Goal: Information Seeking & Learning: Learn about a topic

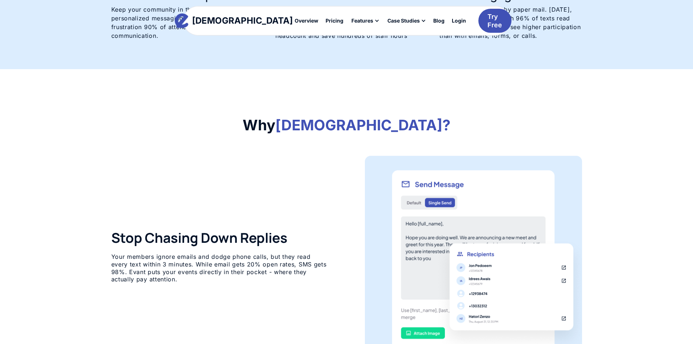
scroll to position [243, 0]
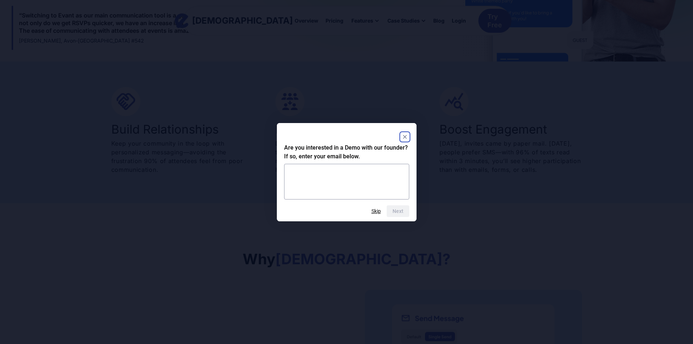
click at [402, 136] on rect "Close" at bounding box center [404, 136] width 9 height 9
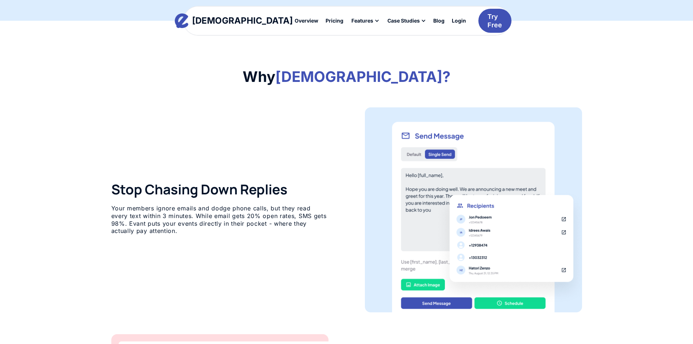
scroll to position [424, 0]
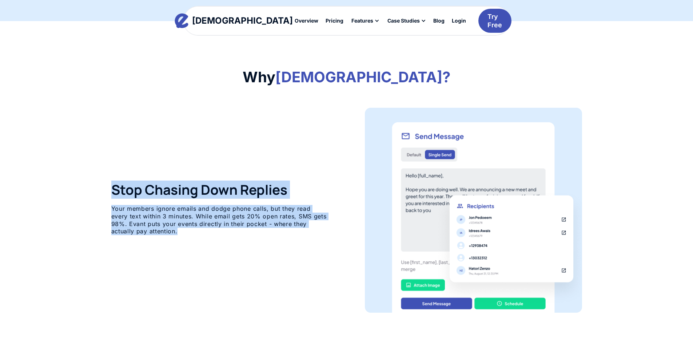
drag, startPoint x: 101, startPoint y: 174, endPoint x: 342, endPoint y: 241, distance: 250.2
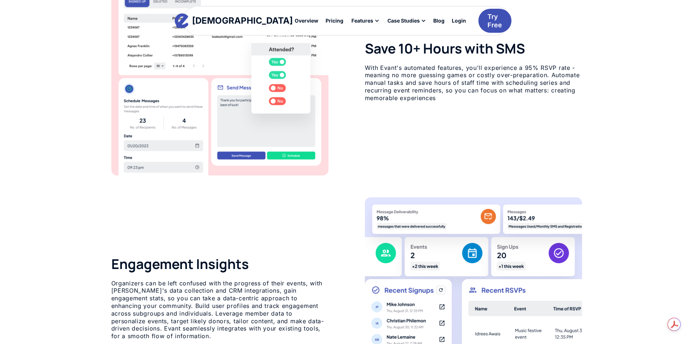
scroll to position [970, 0]
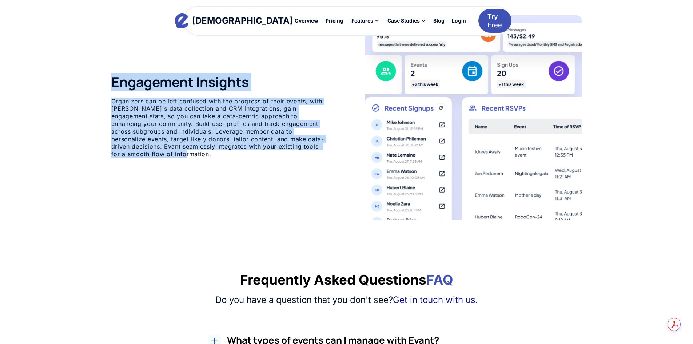
click at [303, 190] on div "Engagement Insights Organizers can be left confused with the progress of their …" at bounding box center [346, 117] width 471 height 205
copy div "Stop Chasing Down Replies Your members ignore emails and dodge phone calls, but…"
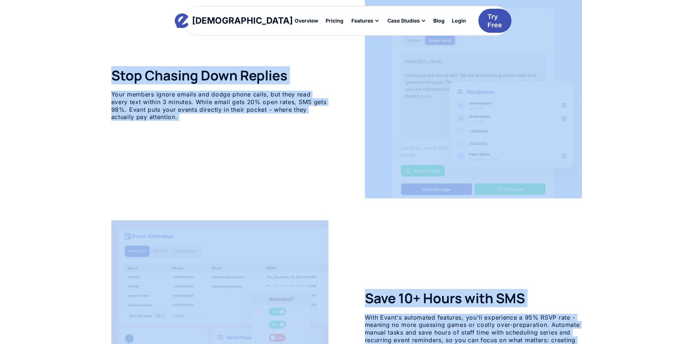
scroll to position [485, 0]
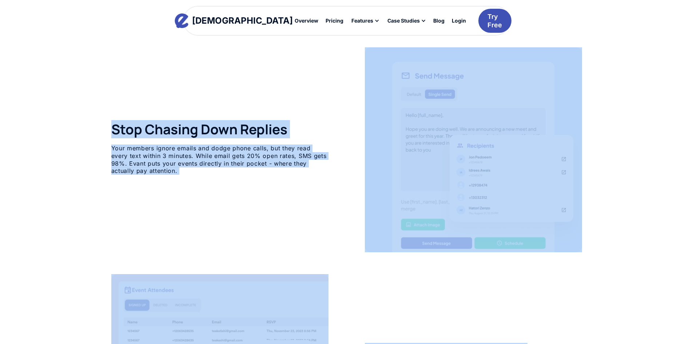
click at [251, 99] on div "Stop Chasing Down Replies Your members ignore emails and dodge phone calls, but…" at bounding box center [346, 149] width 471 height 205
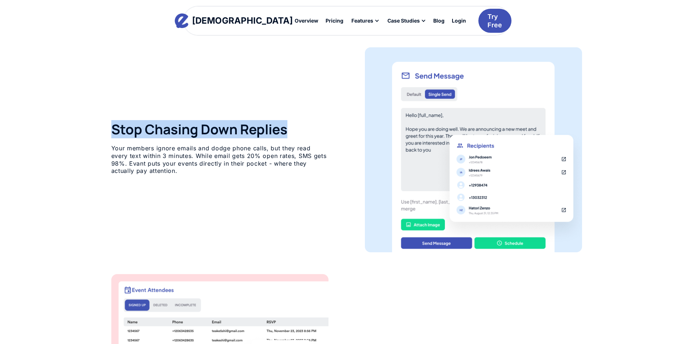
drag, startPoint x: 295, startPoint y: 128, endPoint x: 110, endPoint y: 132, distance: 184.8
copy h3 "Stop Chasing Down Replies"
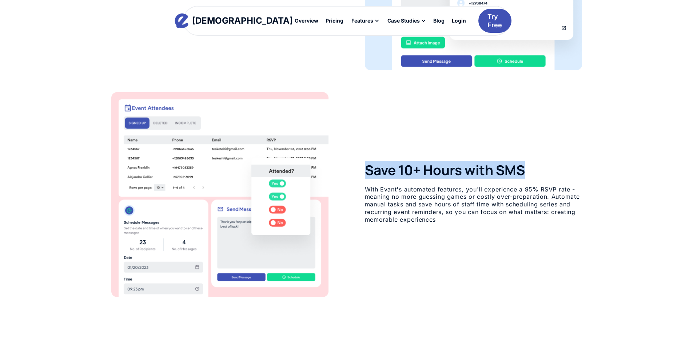
drag, startPoint x: 538, startPoint y: 173, endPoint x: 366, endPoint y: 172, distance: 172.0
click at [366, 172] on h3 "Save 10+ Hours with SMS" at bounding box center [473, 170] width 217 height 16
copy h3 "Save 10+ Hours with SMS"
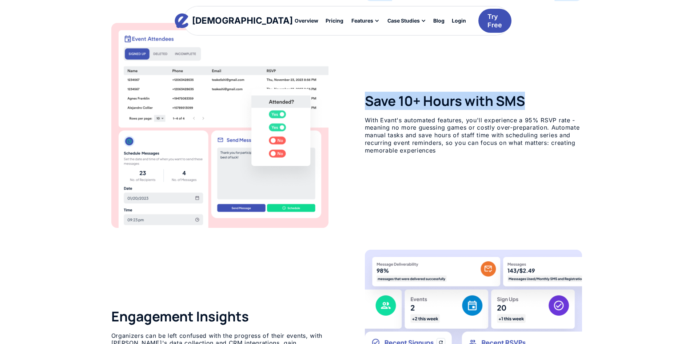
scroll to position [849, 0]
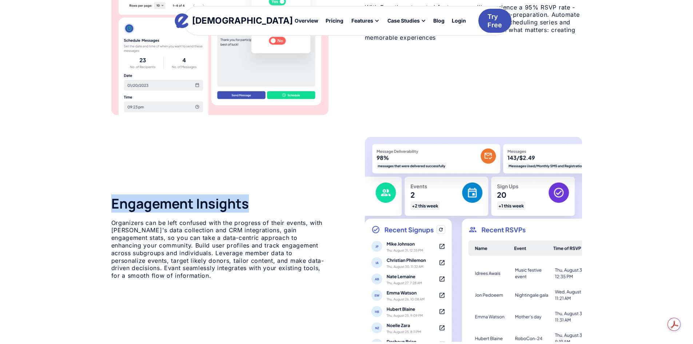
drag, startPoint x: 250, startPoint y: 203, endPoint x: 108, endPoint y: 196, distance: 142.4
click at [108, 196] on div "Why Evant? Stop Chasing Down Replies Your members ignore emails and dodge phone…" at bounding box center [346, 5] width 491 height 723
copy h3 "Engagement Insights"
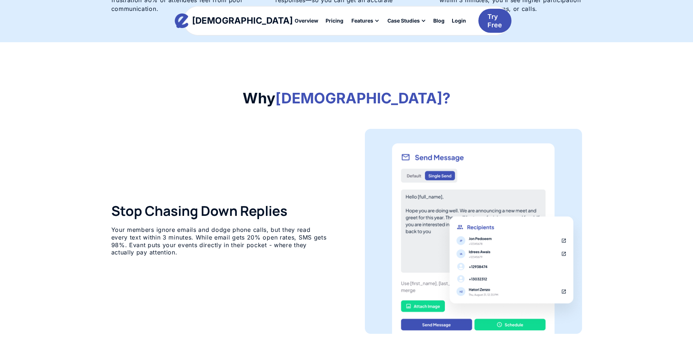
scroll to position [364, 0]
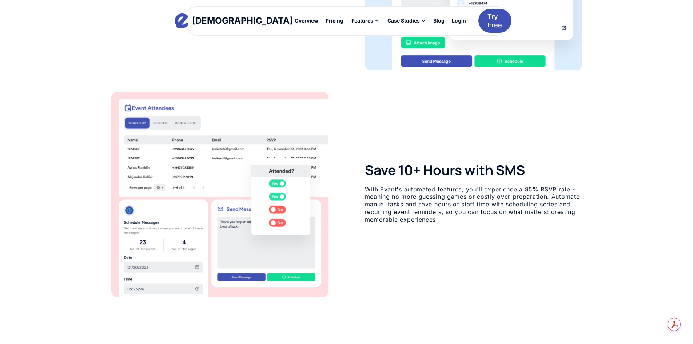
scroll to position [909, 0]
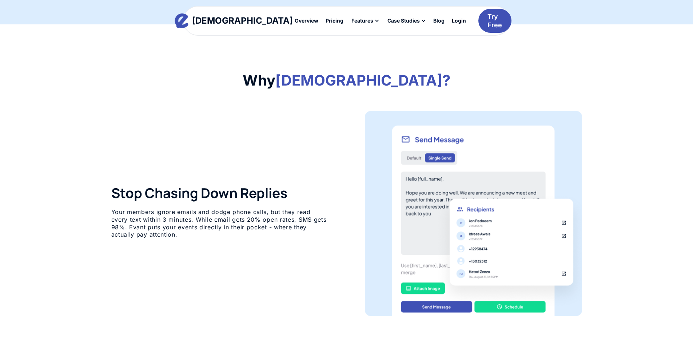
scroll to position [424, 0]
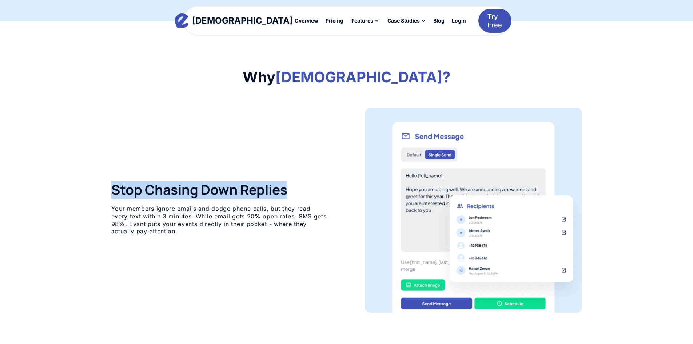
drag, startPoint x: 298, startPoint y: 188, endPoint x: 107, endPoint y: 180, distance: 190.4
copy h3 "Stop Chasing Down Replies"
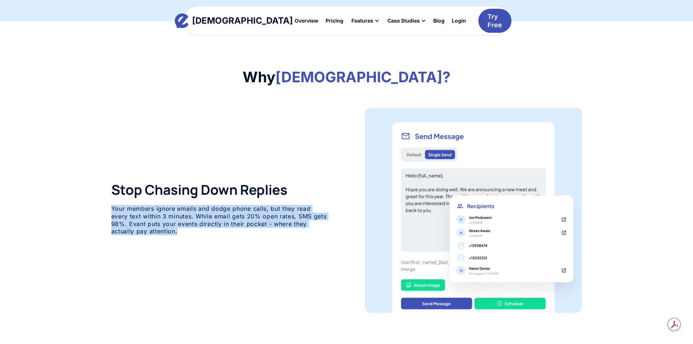
drag, startPoint x: 222, startPoint y: 240, endPoint x: 95, endPoint y: 208, distance: 130.5
copy p "Your members ignore emails and dodge phone calls, but they read every text with…"
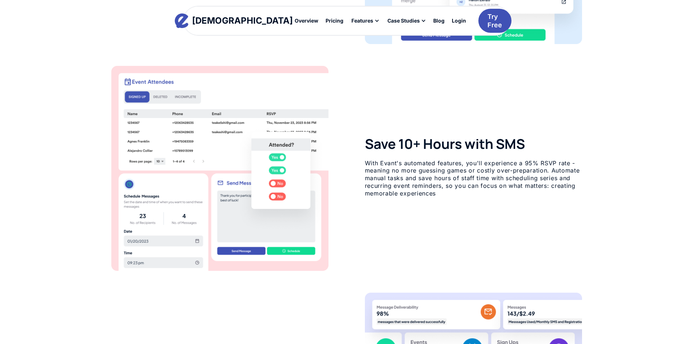
scroll to position [667, 0]
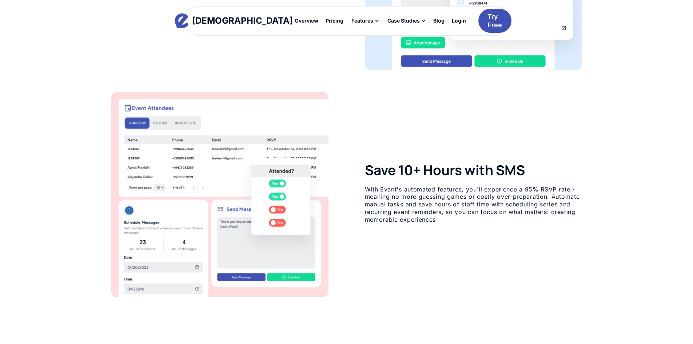
click at [371, 171] on h3 "Save 10+ Hours with SMS" at bounding box center [473, 170] width 217 height 16
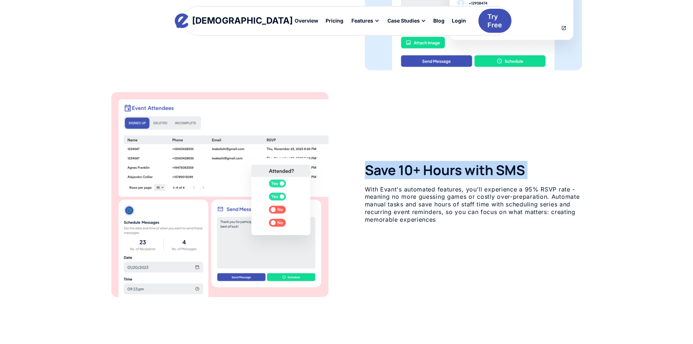
click at [371, 171] on h3 "Save 10+ Hours with SMS" at bounding box center [473, 170] width 217 height 16
copy h3 "Save 10+ Hours with SMS"
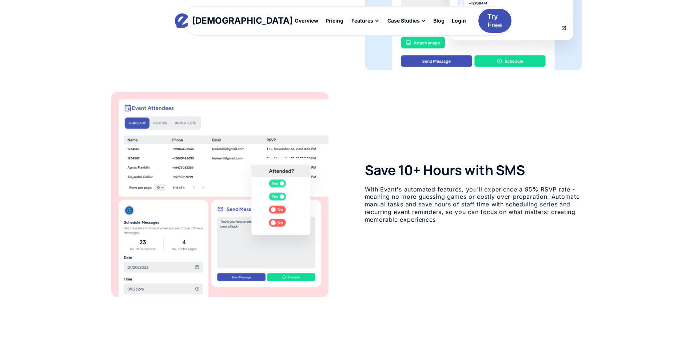
click at [439, 191] on p "With Evant's automated features, you'll experience a 95% RSVP rate - meaning no…" at bounding box center [473, 204] width 217 height 38
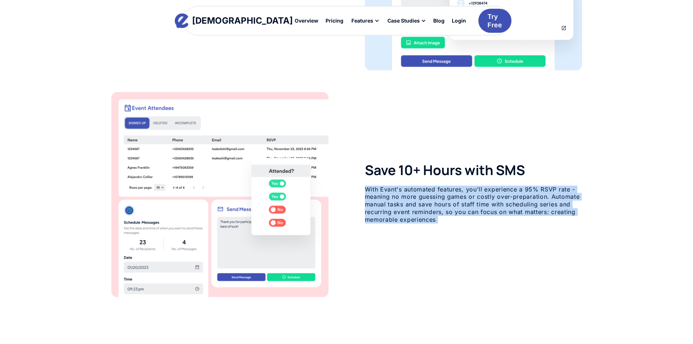
click at [439, 191] on p "With Evant's automated features, you'll experience a 95% RSVP rate - meaning no…" at bounding box center [473, 204] width 217 height 38
copy p "With Evant's automated features, you'll experience a 95% RSVP rate - meaning no…"
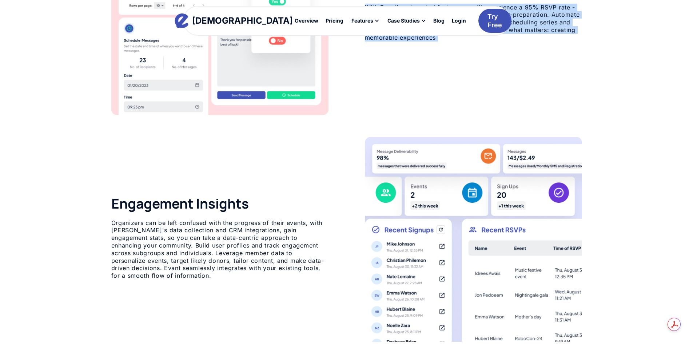
scroll to position [909, 0]
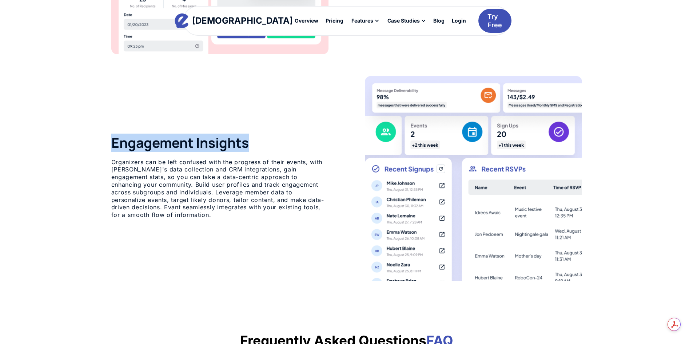
drag, startPoint x: 253, startPoint y: 145, endPoint x: 108, endPoint y: 141, distance: 144.4
copy h3 "Engagement Insights"
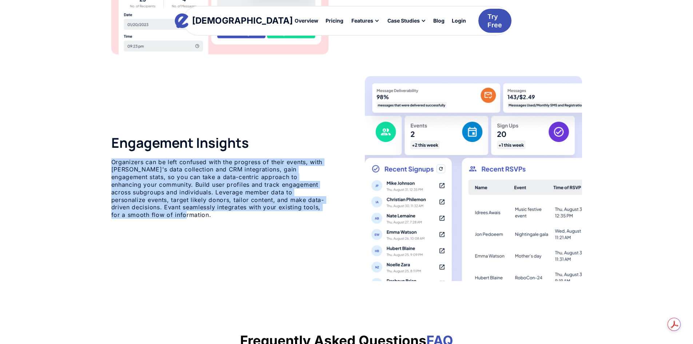
drag, startPoint x: 159, startPoint y: 206, endPoint x: 111, endPoint y: 162, distance: 65.4
click at [111, 162] on div "Engagement Insights Organizers can be left confused with the progress of their …" at bounding box center [346, 178] width 471 height 205
copy p "Organizers can be left confused with the progress of their events, with [PERSON…"
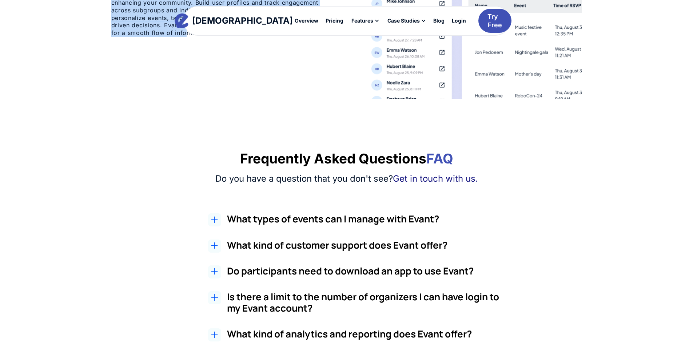
scroll to position [1152, 0]
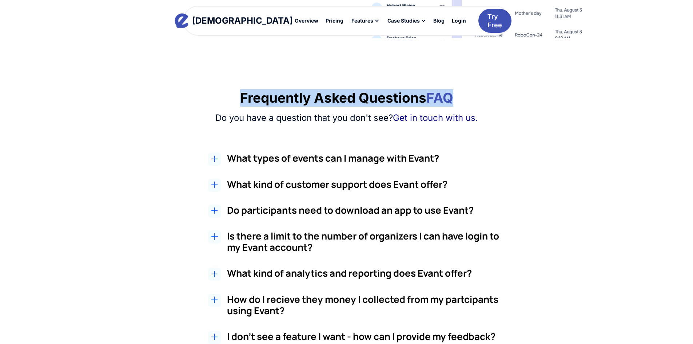
drag, startPoint x: 467, startPoint y: 96, endPoint x: 220, endPoint y: 105, distance: 247.1
click at [220, 105] on div "Frequently Asked Questions FAQ" at bounding box center [346, 97] width 471 height 17
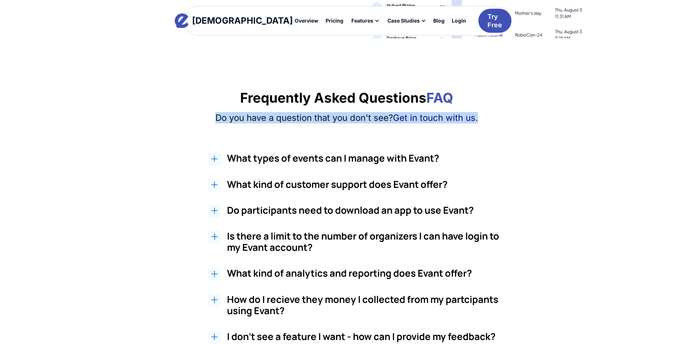
drag, startPoint x: 483, startPoint y: 116, endPoint x: 200, endPoint y: 104, distance: 282.5
click at [211, 123] on div "Do you have a question that you don't see? Get in touch with us." at bounding box center [346, 119] width 471 height 15
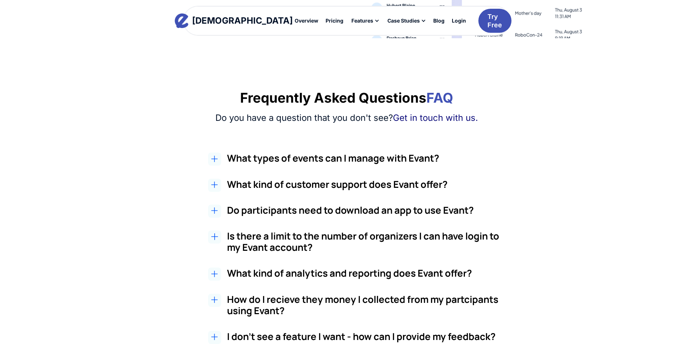
click at [284, 159] on h2 "What types of events can I manage with Evant?" at bounding box center [363, 157] width 273 height 11
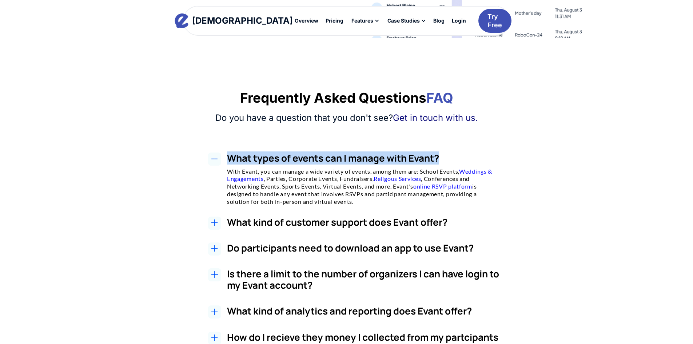
drag, startPoint x: 449, startPoint y: 156, endPoint x: 227, endPoint y: 163, distance: 221.9
click at [227, 163] on h2 "What types of events can I manage with Evant?" at bounding box center [363, 157] width 273 height 11
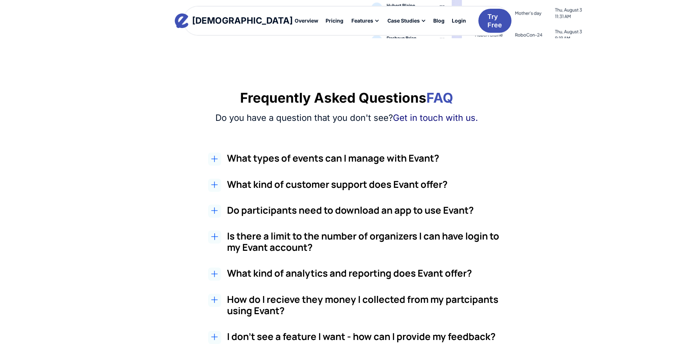
click at [212, 155] on icon at bounding box center [214, 158] width 7 height 7
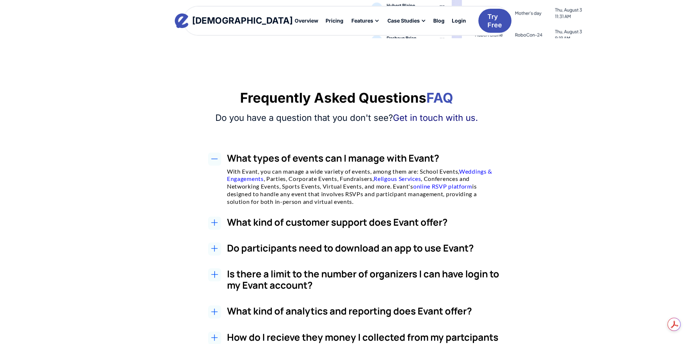
drag, startPoint x: 360, startPoint y: 203, endPoint x: 225, endPoint y: 171, distance: 138.5
click at [225, 171] on div "What types of events can I manage with Evant? With Evant, you can manage a wide…" at bounding box center [354, 178] width 455 height 53
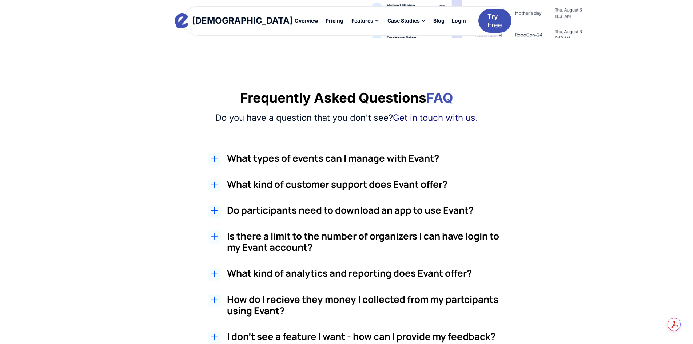
click at [235, 163] on h2 "What types of events can I manage with Evant?" at bounding box center [363, 157] width 273 height 11
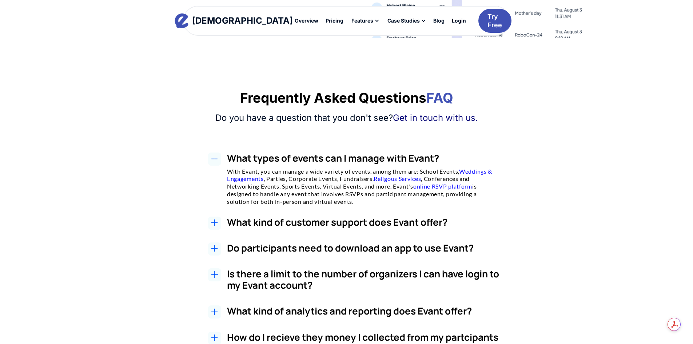
drag, startPoint x: 218, startPoint y: 169, endPoint x: 366, endPoint y: 199, distance: 150.3
click at [366, 199] on div "What types of events can I manage with Evant? With Evant, you can manage a wide…" at bounding box center [354, 178] width 455 height 53
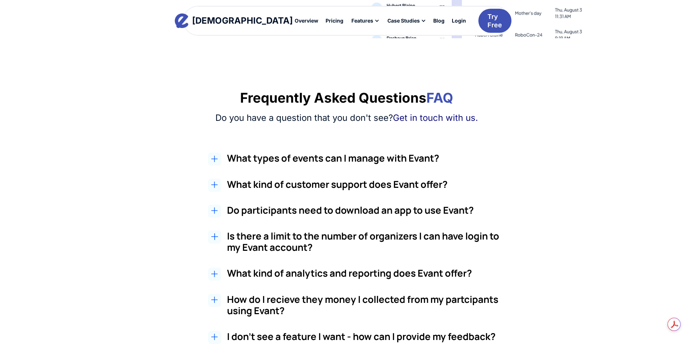
click at [490, 165] on div "What types of events can I manage with Evant? With Evant, you can manage a wide…" at bounding box center [363, 159] width 273 height 15
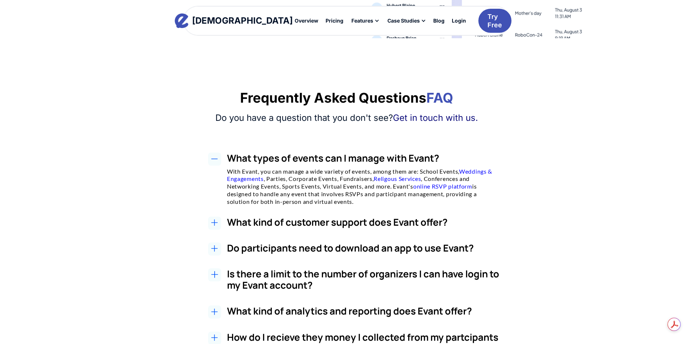
drag, startPoint x: 521, startPoint y: 204, endPoint x: 560, endPoint y: 117, distance: 95.4
drag, startPoint x: 560, startPoint y: 117, endPoint x: 270, endPoint y: 179, distance: 296.8
drag, startPoint x: 270, startPoint y: 179, endPoint x: 221, endPoint y: 165, distance: 50.7
drag, startPoint x: 221, startPoint y: 165, endPoint x: 386, endPoint y: 205, distance: 169.3
click at [386, 205] on div "What types of events can I manage with Evant? With Evant, you can manage a wide…" at bounding box center [346, 343] width 471 height 383
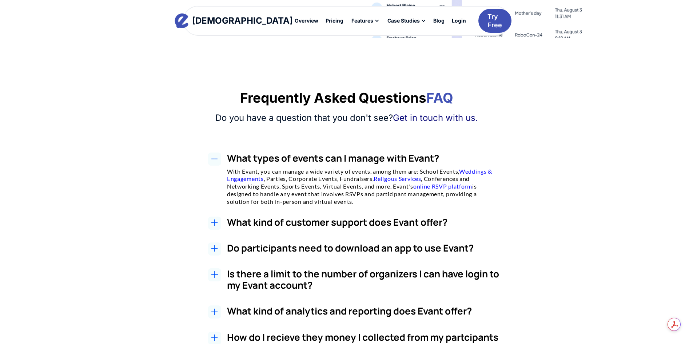
click at [211, 223] on icon at bounding box center [214, 222] width 7 height 7
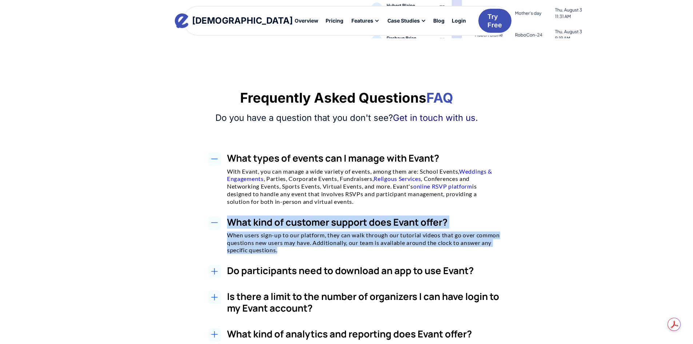
drag, startPoint x: 217, startPoint y: 220, endPoint x: 346, endPoint y: 251, distance: 132.5
click at [346, 251] on div "What kind of customer support does Evant offer? When users sign-up to our platf…" at bounding box center [354, 235] width 455 height 38
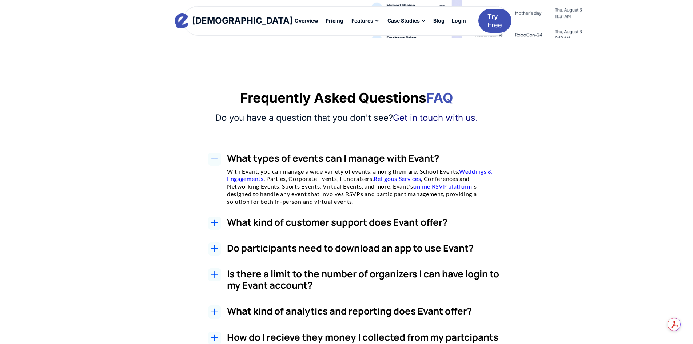
click at [212, 223] on icon at bounding box center [213, 223] width 3 height 0
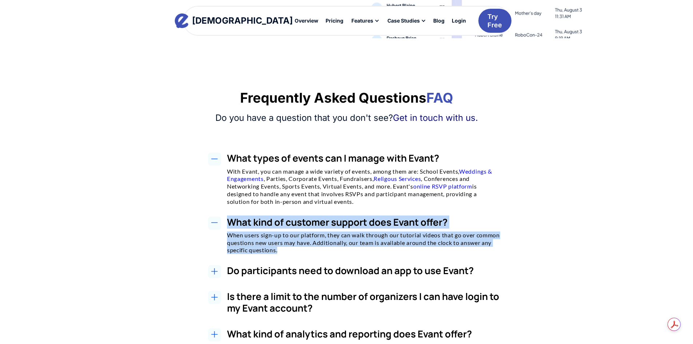
drag, startPoint x: 226, startPoint y: 221, endPoint x: 329, endPoint y: 256, distance: 109.0
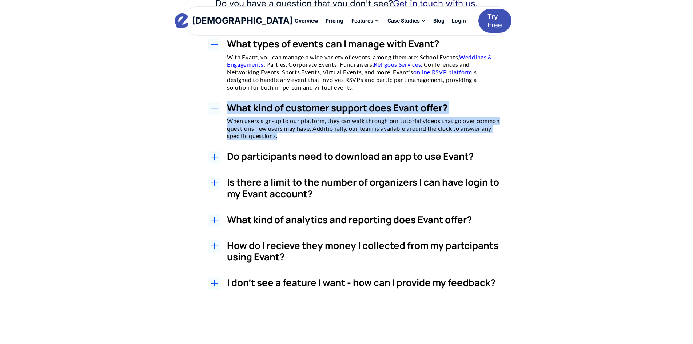
scroll to position [1334, 0]
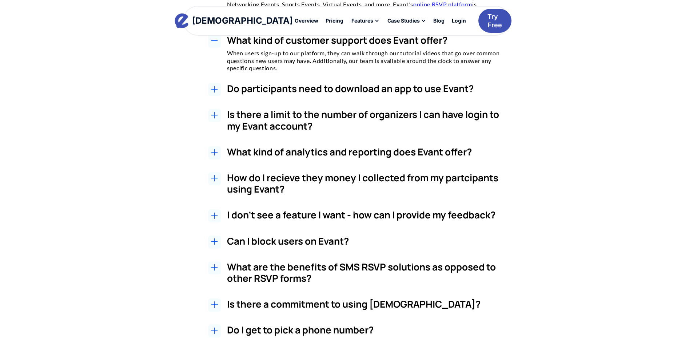
click at [266, 89] on h3 "Do participants need to download an app to use Evant?" at bounding box center [363, 88] width 273 height 11
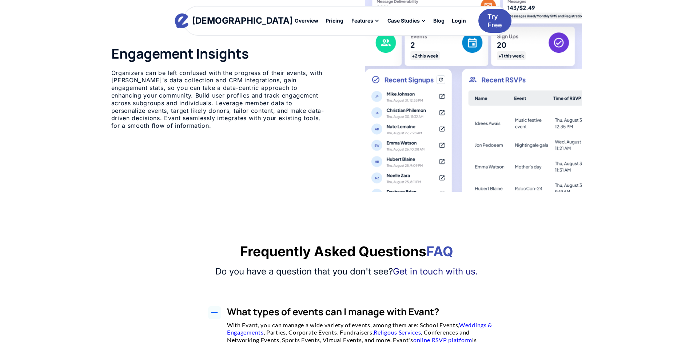
scroll to position [0, 0]
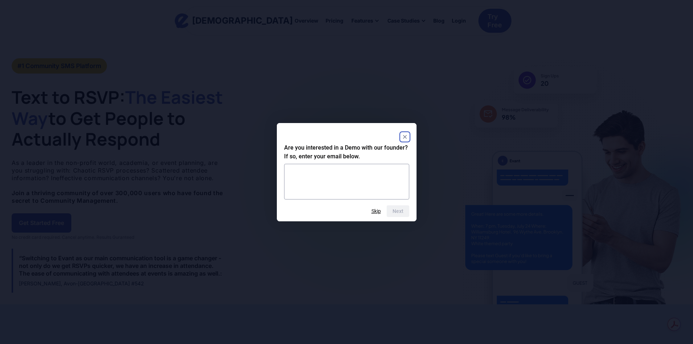
click at [406, 133] on rect "Close" at bounding box center [404, 136] width 9 height 9
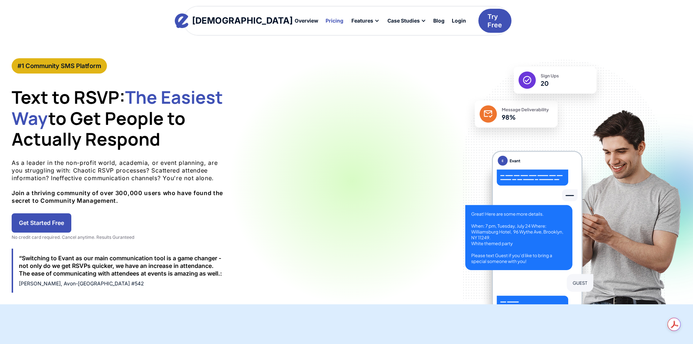
click at [325, 24] on div at bounding box center [334, 20] width 19 height 9
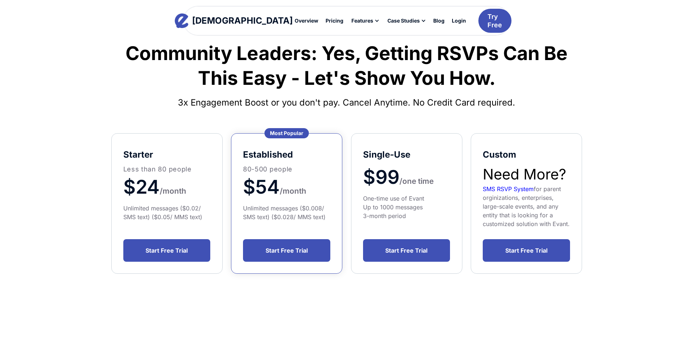
scroll to position [61, 0]
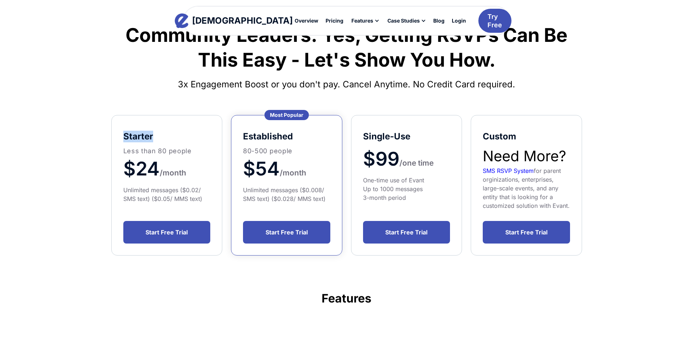
drag, startPoint x: 131, startPoint y: 133, endPoint x: 114, endPoint y: 52, distance: 82.7
click at [121, 132] on div "starter Less than 80 people $24 /month Unlimited messages ($0.02/ SMS text) ($0…" at bounding box center [166, 185] width 111 height 140
copy h5 "starter"
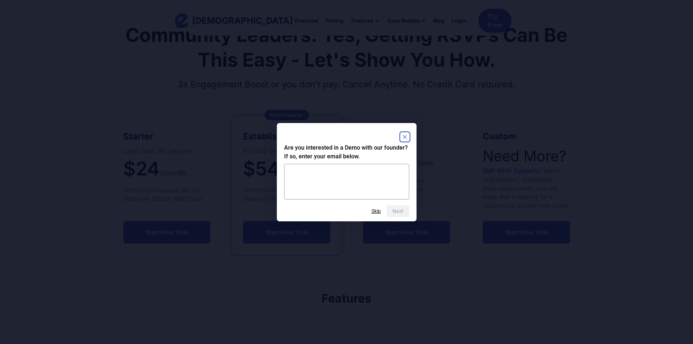
click at [399, 136] on div at bounding box center [346, 136] width 125 height 13
click at [407, 136] on rect "Close" at bounding box center [404, 136] width 9 height 9
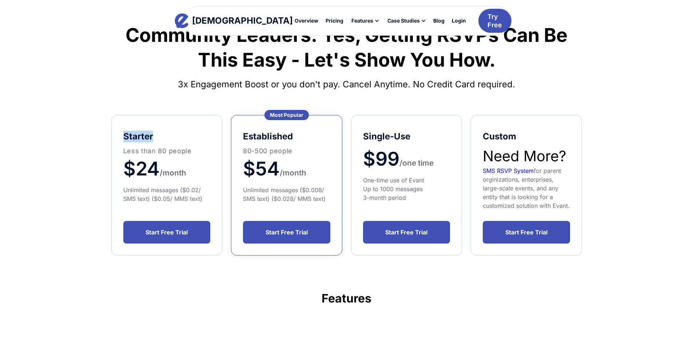
scroll to position [0, 0]
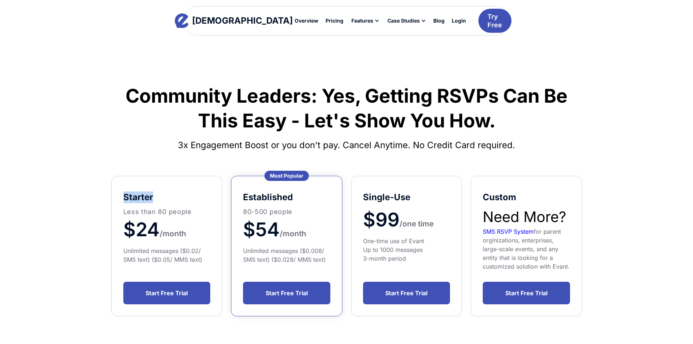
copy h5 "starter"
drag, startPoint x: 191, startPoint y: 211, endPoint x: 120, endPoint y: 213, distance: 71.7
click at [120, 213] on div "starter Less than 80 people $24 /month Unlimited messages ($0.02/ SMS text) ($0…" at bounding box center [166, 246] width 111 height 140
copy p "Less than 80 people"
drag, startPoint x: 157, startPoint y: 231, endPoint x: 87, endPoint y: 23, distance: 219.2
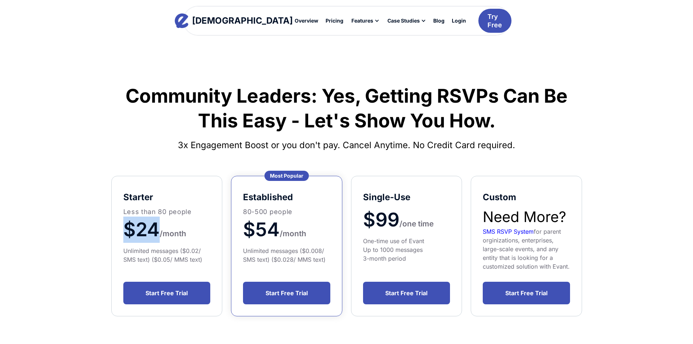
click at [127, 224] on span "$24" at bounding box center [141, 229] width 36 height 23
copy span "$24"
drag, startPoint x: 205, startPoint y: 259, endPoint x: 120, endPoint y: 251, distance: 85.5
click at [120, 251] on div "starter Less than 80 people $24 /month Unlimited messages ($0.02/ SMS text) ($0…" at bounding box center [166, 246] width 111 height 140
copy div "Unlimited messages ($0.02/ SMS text) ($0.05/ MMS text)"
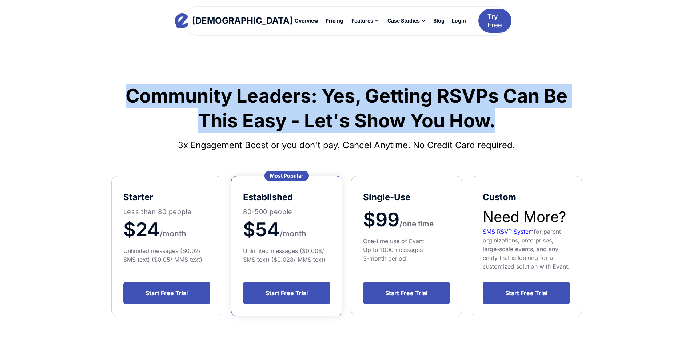
drag, startPoint x: 506, startPoint y: 123, endPoint x: 129, endPoint y: 92, distance: 377.7
click at [129, 92] on h1 "Community Leaders: Yes, Getting RSVPs Can Be This Easy - Let's Show You How." at bounding box center [346, 108] width 471 height 49
copy h1 "Community Leaders: Yes, Getting RSVPs Can Be This Easy - Let's Show You How."
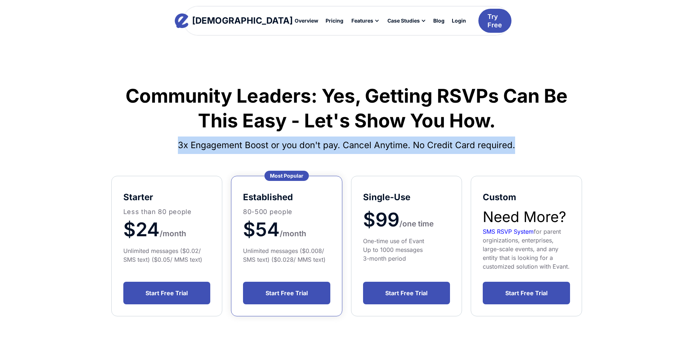
drag, startPoint x: 520, startPoint y: 146, endPoint x: 178, endPoint y: 139, distance: 342.3
click at [178, 139] on h4 "3x Engagement Boost or you don't pay. Cancel Anytime. No Credit Card required." at bounding box center [346, 144] width 471 height 17
copy h4 "3x Engagement Boost or you don't pay. Cancel Anytime. No Credit Card required."
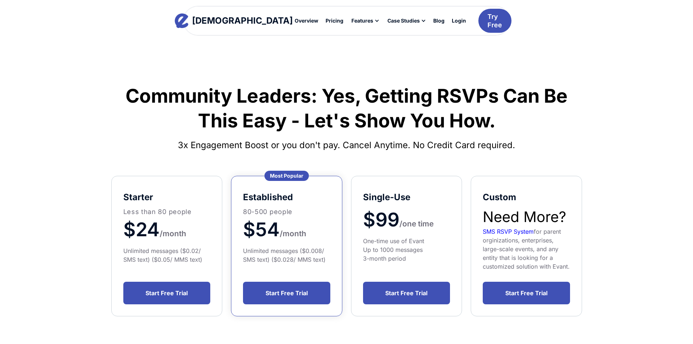
click at [275, 99] on h1 "Community Leaders: Yes, Getting RSVPs Can Be This Easy - Let's Show You How." at bounding box center [346, 108] width 471 height 49
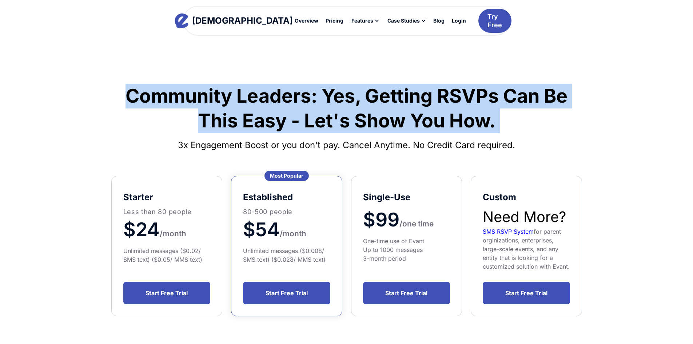
click at [275, 99] on h1 "Community Leaders: Yes, Getting RSVPs Can Be This Easy - Let's Show You How." at bounding box center [346, 108] width 471 height 49
copy h1 "Community Leaders: Yes, Getting RSVPs Can Be This Easy - Let's Show You How."
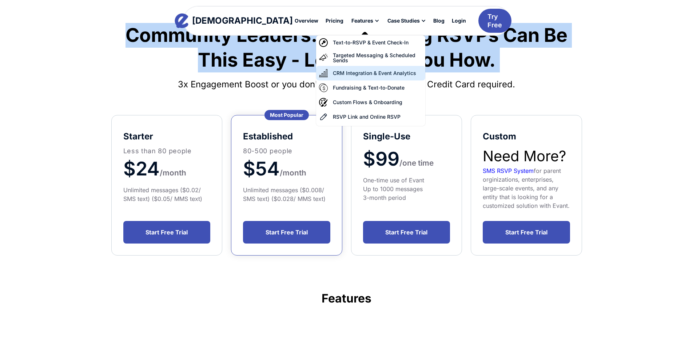
scroll to position [182, 0]
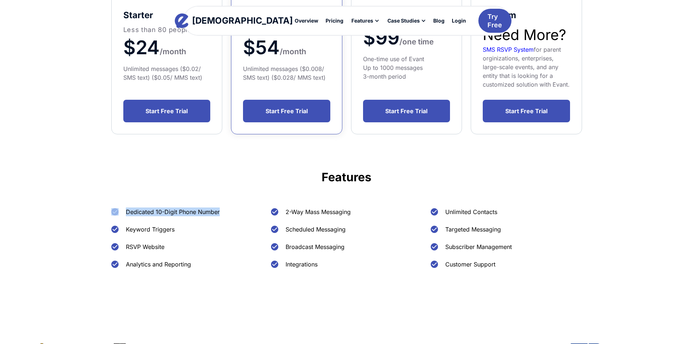
drag, startPoint x: 229, startPoint y: 212, endPoint x: 123, endPoint y: 206, distance: 106.0
click at [122, 209] on div "Dedicated 10-Digit Phone Number" at bounding box center [186, 211] width 151 height 9
copy div "Dedicated 10-Digit Phone Number"
drag, startPoint x: 347, startPoint y: 211, endPoint x: 286, endPoint y: 212, distance: 61.5
click at [286, 212] on div "2-Way Mass Messaging" at bounding box center [346, 211] width 151 height 9
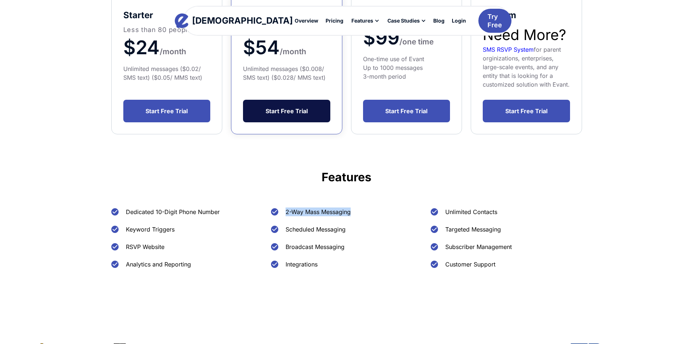
copy div "2-Way Mass Messaging"
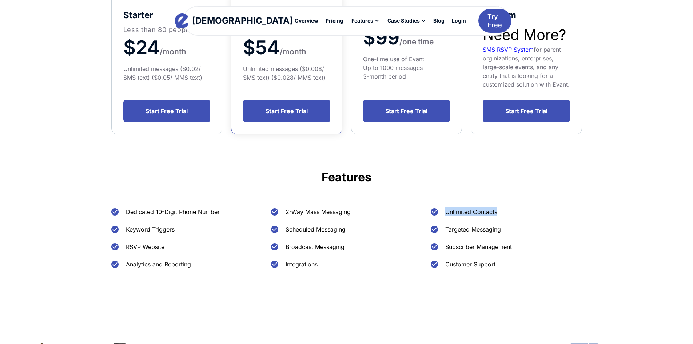
drag, startPoint x: 505, startPoint y: 212, endPoint x: 447, endPoint y: 212, distance: 57.5
click at [447, 212] on div "Unlimited Contacts" at bounding box center [506, 211] width 151 height 9
drag, startPoint x: 177, startPoint y: 228, endPoint x: 122, endPoint y: 227, distance: 55.3
click at [121, 229] on div "Keyword Triggers" at bounding box center [186, 229] width 151 height 9
drag, startPoint x: 354, startPoint y: 228, endPoint x: 284, endPoint y: 230, distance: 70.6
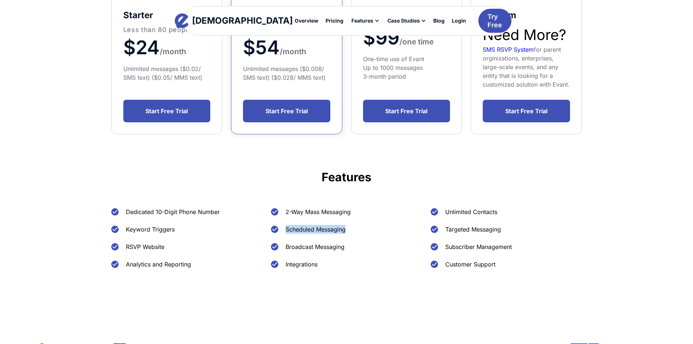
click at [284, 230] on div "Scheduled Messaging" at bounding box center [346, 229] width 151 height 9
drag, startPoint x: 496, startPoint y: 231, endPoint x: 446, endPoint y: 229, distance: 50.2
click at [446, 229] on div "Targeted Messaging" at bounding box center [506, 229] width 151 height 9
drag, startPoint x: 188, startPoint y: 243, endPoint x: 125, endPoint y: 247, distance: 62.7
click at [125, 247] on div "RSVP Website" at bounding box center [186, 246] width 151 height 9
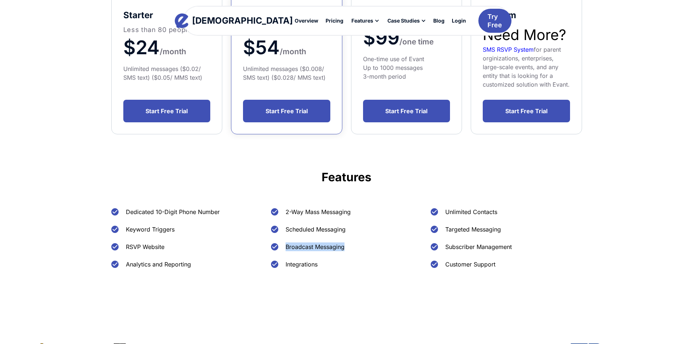
drag, startPoint x: 363, startPoint y: 245, endPoint x: 284, endPoint y: 245, distance: 79.3
click at [284, 245] on div "Broadcast Messaging" at bounding box center [346, 246] width 151 height 9
drag, startPoint x: 498, startPoint y: 247, endPoint x: 442, endPoint y: 247, distance: 55.3
click at [442, 247] on div "Subscriber Management" at bounding box center [506, 246] width 151 height 9
drag, startPoint x: 194, startPoint y: 262, endPoint x: 125, endPoint y: 263, distance: 69.1
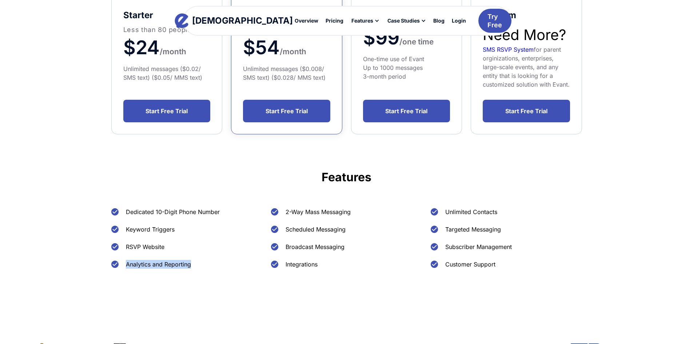
click at [125, 263] on div "Analytics and Reporting" at bounding box center [186, 264] width 151 height 9
drag, startPoint x: 332, startPoint y: 265, endPoint x: 285, endPoint y: 267, distance: 46.6
click at [285, 267] on div "Integrations" at bounding box center [346, 264] width 151 height 9
drag, startPoint x: 499, startPoint y: 263, endPoint x: 447, endPoint y: 268, distance: 52.2
click at [447, 268] on div "Customer Support" at bounding box center [506, 264] width 151 height 9
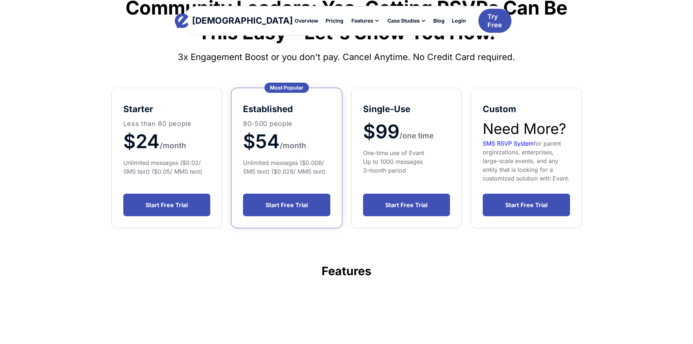
scroll to position [61, 0]
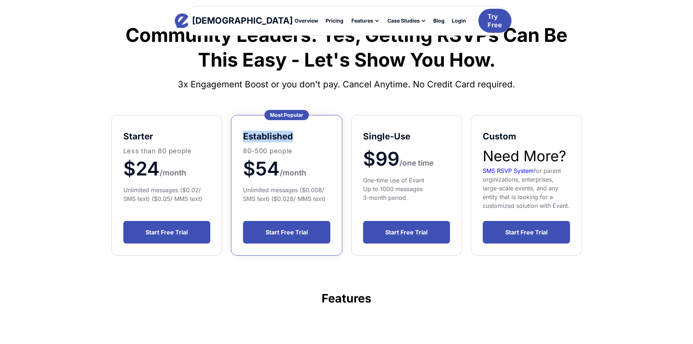
drag, startPoint x: 298, startPoint y: 135, endPoint x: 239, endPoint y: 139, distance: 59.0
click at [239, 139] on div "established 80-500 people $54 / month Unlimited messages ($0.008/ SMS text) ($0…" at bounding box center [286, 185] width 111 height 140
drag, startPoint x: 304, startPoint y: 132, endPoint x: 298, endPoint y: 135, distance: 6.9
click at [304, 132] on h5 "established" at bounding box center [286, 137] width 87 height 12
click at [270, 139] on h5 "established" at bounding box center [286, 137] width 87 height 12
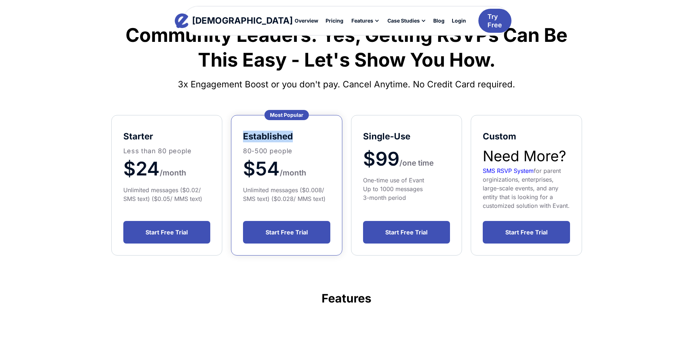
click at [270, 139] on h5 "established" at bounding box center [286, 137] width 87 height 12
drag, startPoint x: 302, startPoint y: 151, endPoint x: 245, endPoint y: 150, distance: 57.5
click at [245, 150] on p "80-500 people" at bounding box center [286, 151] width 87 height 10
drag, startPoint x: 327, startPoint y: 198, endPoint x: 241, endPoint y: 190, distance: 86.6
click at [241, 190] on div "established 80-500 people $54 / month Unlimited messages ($0.008/ SMS text) ($0…" at bounding box center [286, 185] width 111 height 140
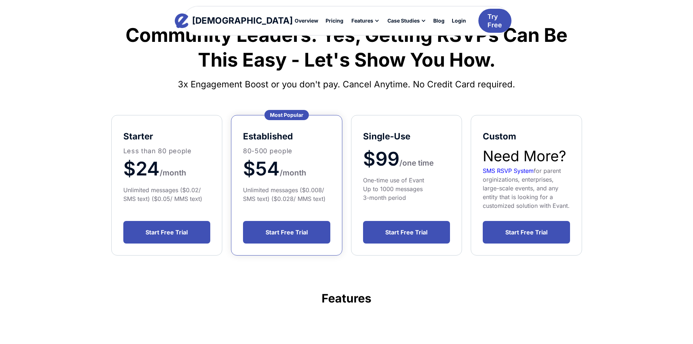
click at [412, 131] on h5 "Single-Use" at bounding box center [406, 137] width 87 height 12
drag, startPoint x: 415, startPoint y: 133, endPoint x: 359, endPoint y: 135, distance: 55.7
click at [359, 135] on div "Single-Use $99 /one time One-time use of Evant Up to 1000 messages 3-month peri…" at bounding box center [406, 185] width 111 height 140
drag, startPoint x: 400, startPoint y: 159, endPoint x: 316, endPoint y: 115, distance: 94.5
click at [363, 154] on span "$99" at bounding box center [381, 158] width 36 height 23
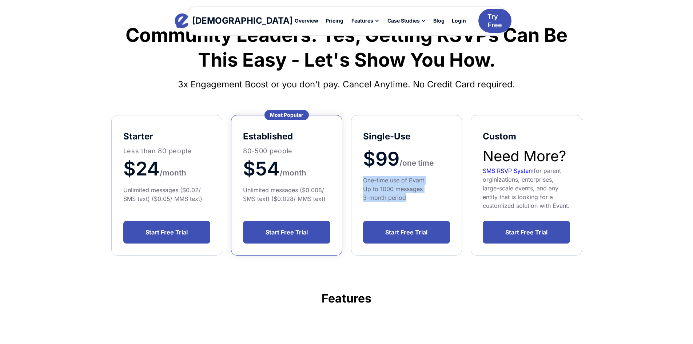
drag, startPoint x: 411, startPoint y: 200, endPoint x: 358, endPoint y: 181, distance: 56.1
click at [358, 181] on div "Single-Use $99 /one time One-time use of Evant Up to 1000 messages 3-month peri…" at bounding box center [406, 185] width 111 height 140
click at [635, 160] on div "Community Leaders: Yes, Getting RSVPs Can Be This Easy - Let's Show You How. 3x…" at bounding box center [346, 210] width 693 height 426
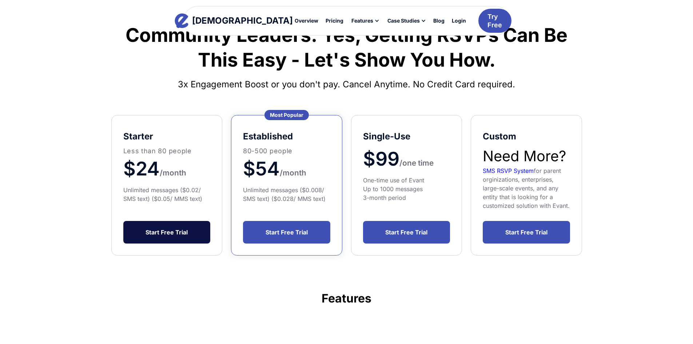
click at [186, 233] on link "Start Free Trial" at bounding box center [166, 232] width 87 height 23
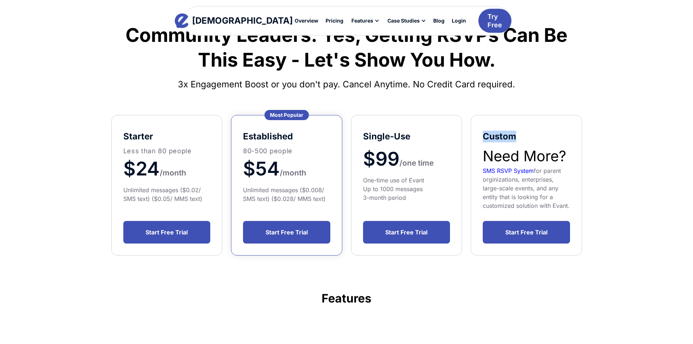
drag, startPoint x: 520, startPoint y: 137, endPoint x: 482, endPoint y: 136, distance: 37.5
click at [482, 136] on div "Custom Need More? SMS RSVP System for parent orginizations, enterprises, large-…" at bounding box center [526, 185] width 111 height 140
copy h5 "Custom"
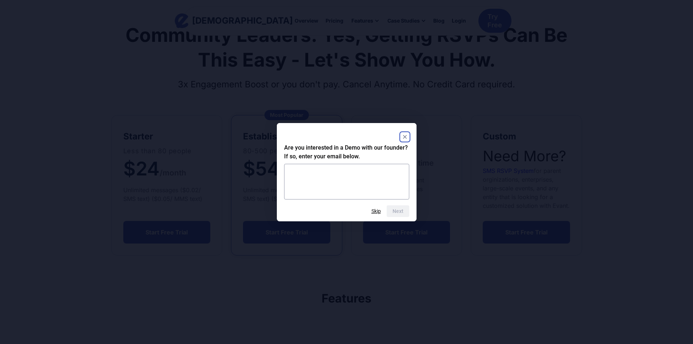
click at [406, 135] on rect "Close" at bounding box center [404, 136] width 9 height 9
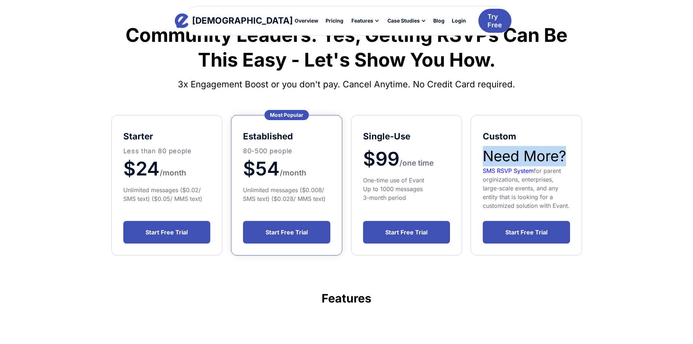
drag, startPoint x: 559, startPoint y: 153, endPoint x: 481, endPoint y: 151, distance: 77.5
click at [481, 151] on div "Custom Need More? SMS RSVP System for parent orginizations, enterprises, large-…" at bounding box center [526, 185] width 111 height 140
copy h2 "Need More?"
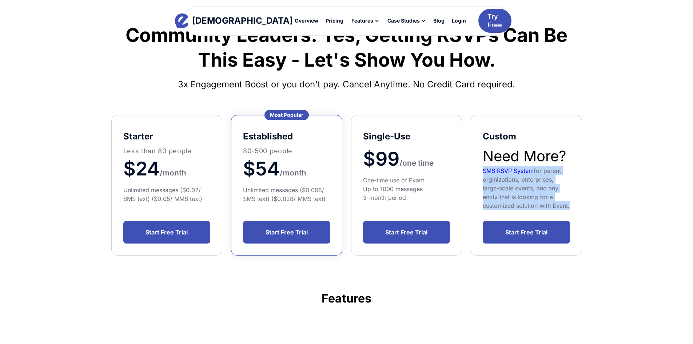
drag, startPoint x: 568, startPoint y: 205, endPoint x: 476, endPoint y: 168, distance: 99.8
click at [476, 168] on div "Custom Need More? SMS RSVP System for parent orginizations, enterprises, large-…" at bounding box center [526, 185] width 111 height 140
copy div "SMS RSVP System for parent orginizations, enterprises, large-scale events, and …"
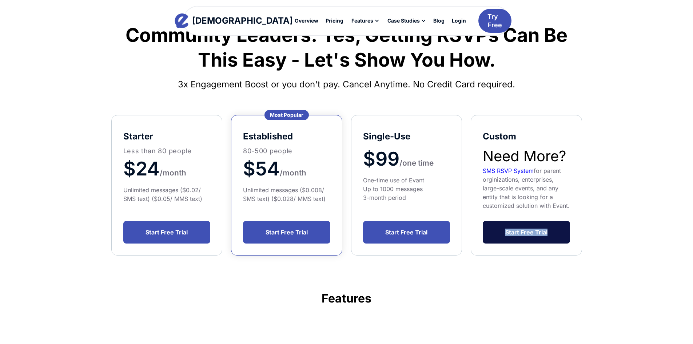
drag, startPoint x: 580, startPoint y: 229, endPoint x: 494, endPoint y: 230, distance: 86.9
click at [494, 230] on div "Custom Need More? SMS RSVP System for parent orginizations, enterprises, large-…" at bounding box center [526, 185] width 111 height 140
copy link "Start Free Trial"
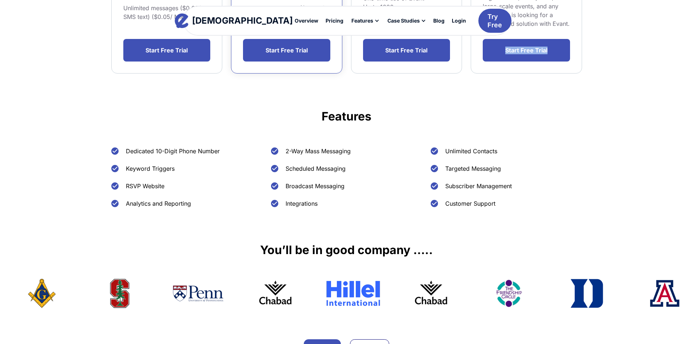
scroll to position [364, 0]
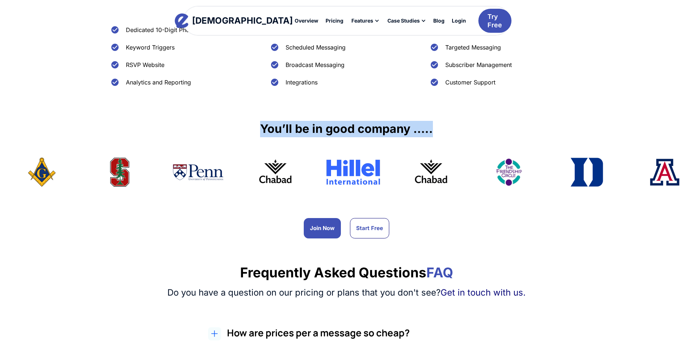
drag, startPoint x: 439, startPoint y: 127, endPoint x: 261, endPoint y: 124, distance: 178.2
click at [261, 124] on h4 "You’ll be in good company ….." at bounding box center [346, 129] width 693 height 16
copy h4 "You’ll be in good company ….."
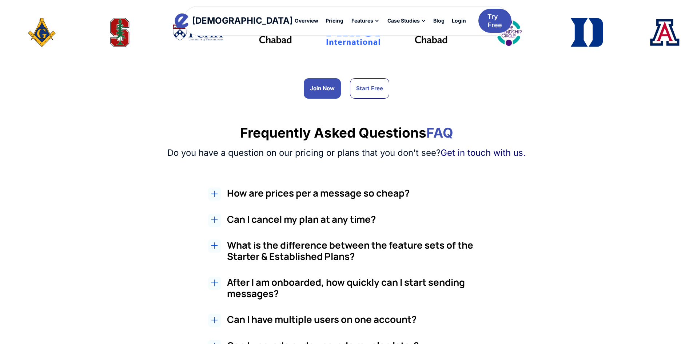
scroll to position [480, 0]
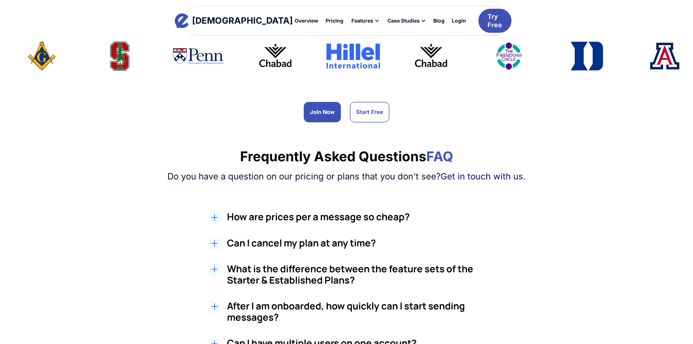
click at [232, 222] on h2 "How are prices per a message so cheap?" at bounding box center [363, 216] width 273 height 11
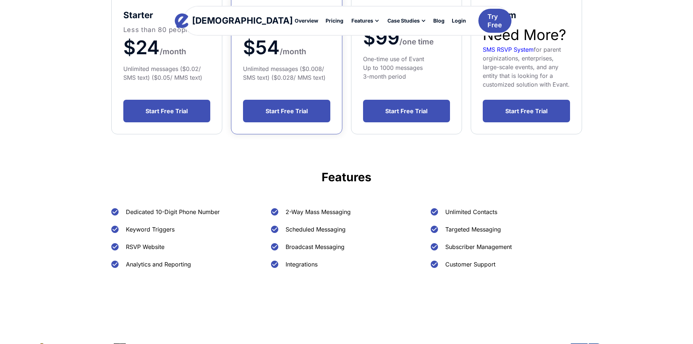
scroll to position [0, 0]
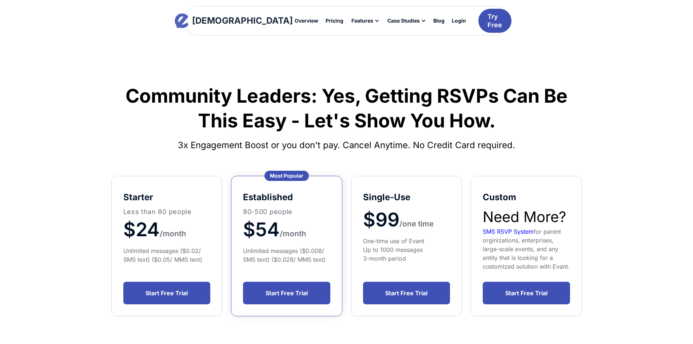
click at [208, 18] on link "[DEMOGRAPHIC_DATA]" at bounding box center [233, 20] width 104 height 15
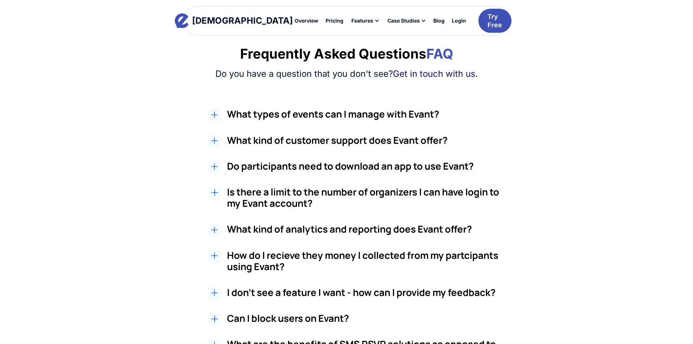
scroll to position [1152, 0]
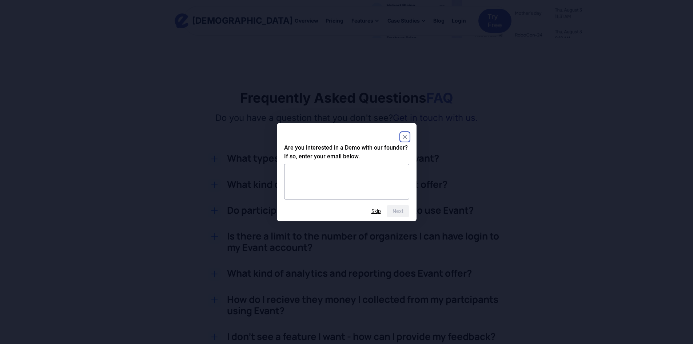
click at [407, 136] on rect "Close" at bounding box center [404, 136] width 9 height 9
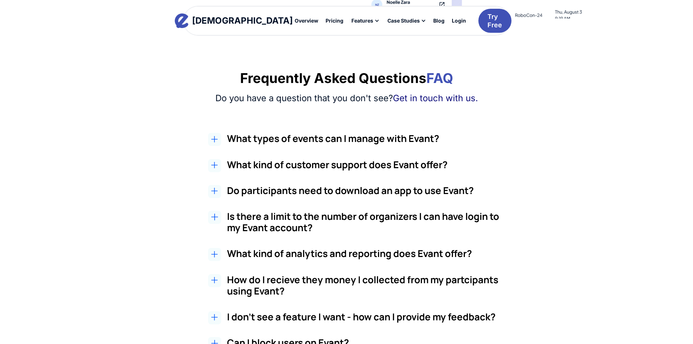
scroll to position [1196, 0]
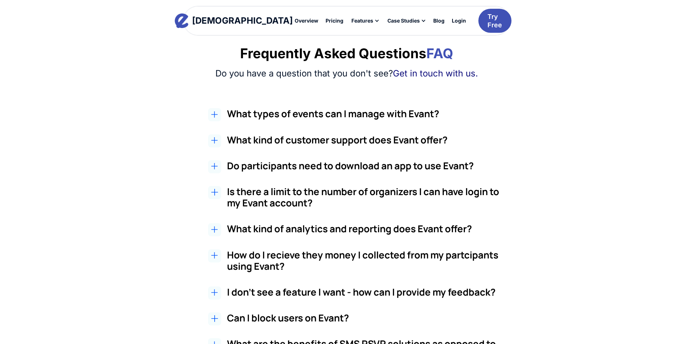
click at [264, 139] on h3 "What kind of customer support does Evant offer?" at bounding box center [363, 139] width 273 height 11
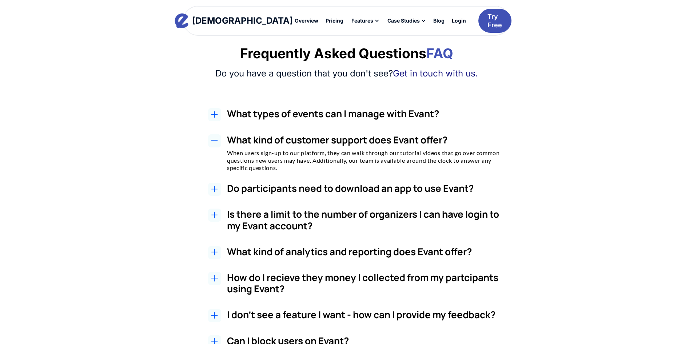
click at [284, 187] on h3 "Do participants need to download an app to use Evant?" at bounding box center [363, 188] width 273 height 11
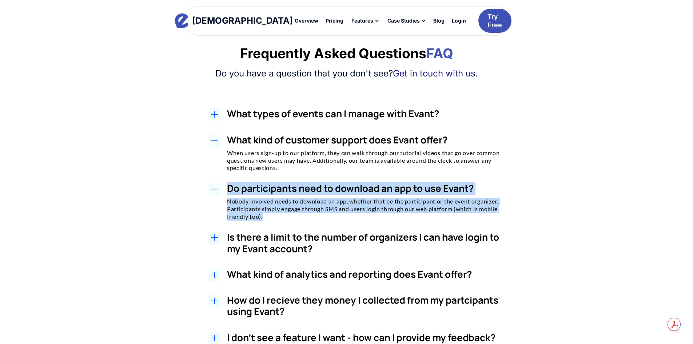
drag, startPoint x: 224, startPoint y: 182, endPoint x: 320, endPoint y: 215, distance: 101.3
click at [320, 215] on div "What types of events can I manage with Evant? With Evant, you can manage a wide…" at bounding box center [346, 303] width 471 height 391
copy div "Do participants need to download an app to use Evant? Nobody involved needs to …"
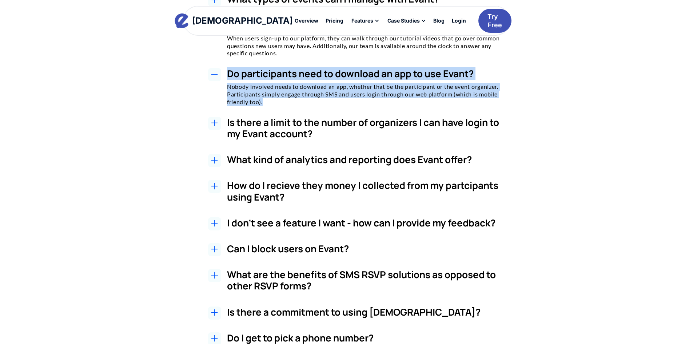
scroll to position [1318, 0]
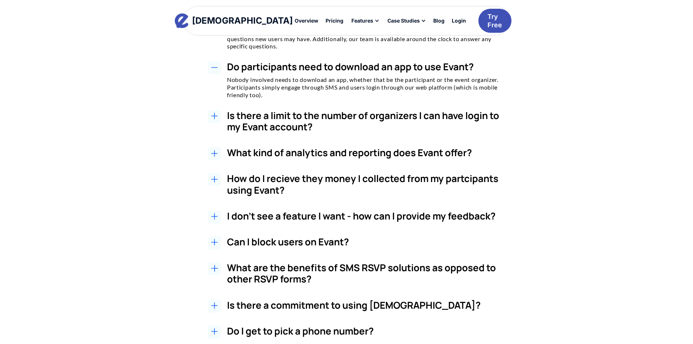
click at [287, 126] on h3 "Is there a limit to the number of organizers I can have login to my Evant accou…" at bounding box center [363, 121] width 273 height 23
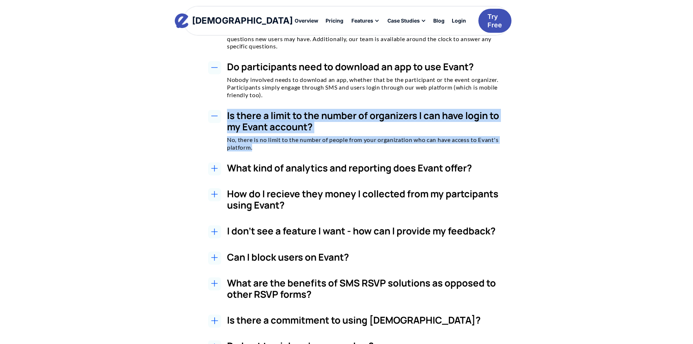
copy div "Is there a limit to the number of organizers I can have login to my Evant accou…"
drag, startPoint x: 220, startPoint y: 112, endPoint x: 211, endPoint y: 74, distance: 39.3
click at [287, 155] on div "What types of events can I manage with Evant? With Evant, you can manage a wide…" at bounding box center [346, 190] width 471 height 406
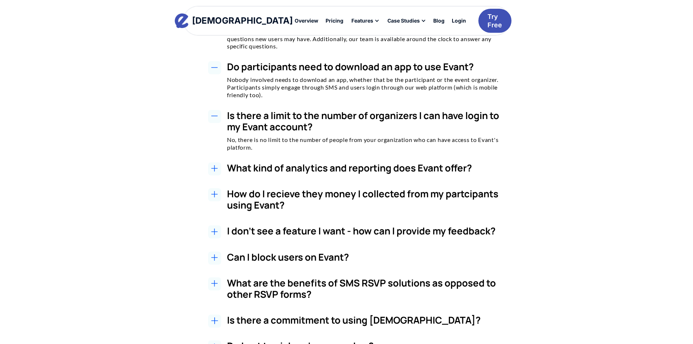
click at [236, 169] on h3 "What kind of analytics and reporting does Evant offer?" at bounding box center [363, 167] width 273 height 11
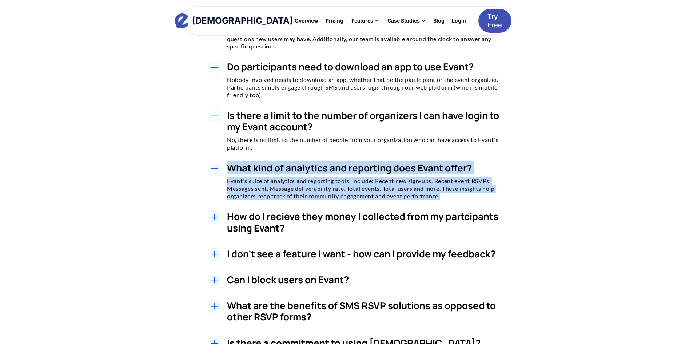
drag, startPoint x: 240, startPoint y: 166, endPoint x: 456, endPoint y: 195, distance: 218.0
click at [456, 195] on div "What kind of analytics and reporting does Evant offer? Evant's suite of analyti…" at bounding box center [354, 181] width 455 height 38
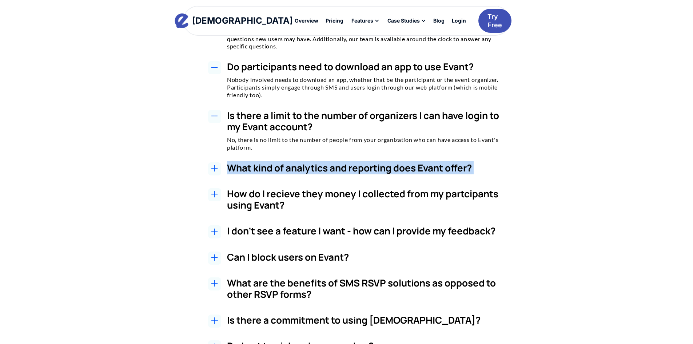
click at [226, 162] on div "What kind of analytics and reporting does Evant offer? Evant's suite of analyti…" at bounding box center [354, 169] width 455 height 15
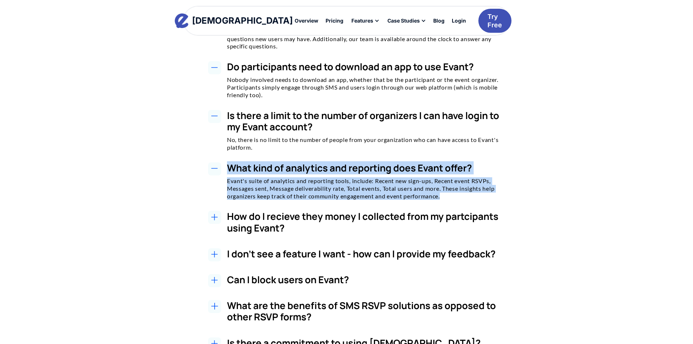
copy div "What kind of analytics and reporting does Evant offer? Evant's suite of analyti…"
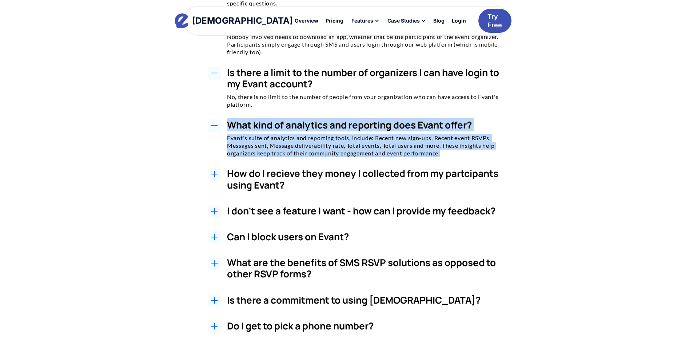
scroll to position [1378, 0]
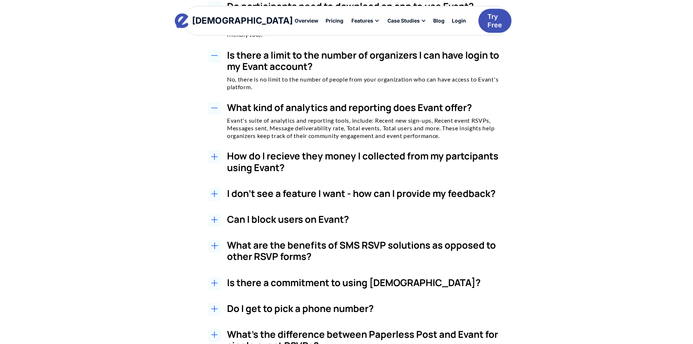
click at [306, 160] on h3 "How do I recieve they money I collected from my partcipants using Evant?" at bounding box center [363, 161] width 273 height 23
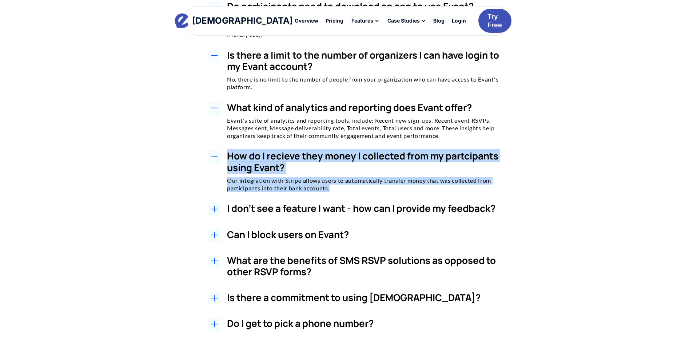
drag, startPoint x: 225, startPoint y: 153, endPoint x: 355, endPoint y: 189, distance: 134.6
click at [355, 189] on div "How do I recieve they money I collected from my partcipants using Evant? Our in…" at bounding box center [354, 170] width 455 height 41
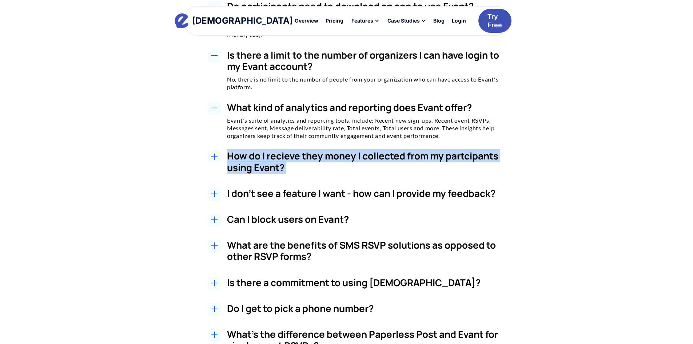
click at [262, 160] on h3 "How do I recieve they money I collected from my partcipants using Evant?" at bounding box center [363, 161] width 273 height 23
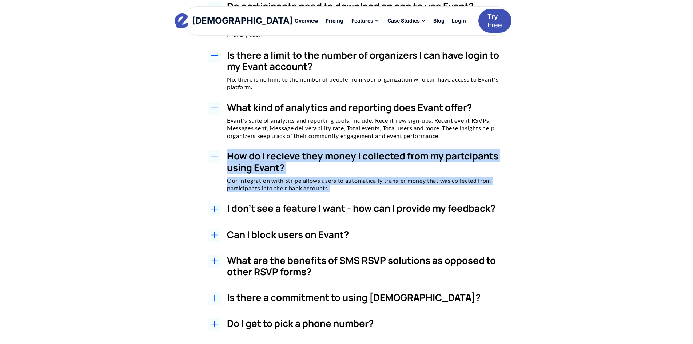
copy div "How do I recieve they money I collected from my partcipants using Evant? Our in…"
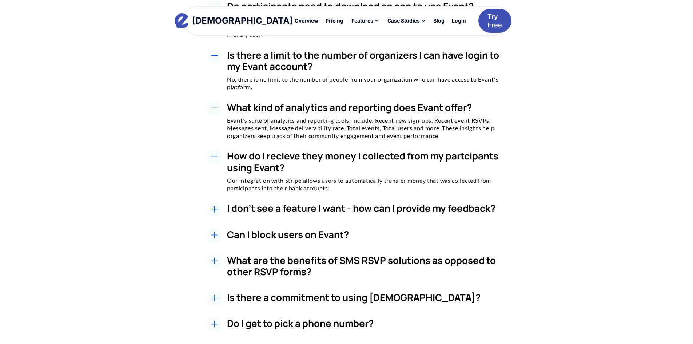
click at [235, 213] on h3 "I don't see a feature I want - how can I provide my feedback?" at bounding box center [363, 208] width 273 height 11
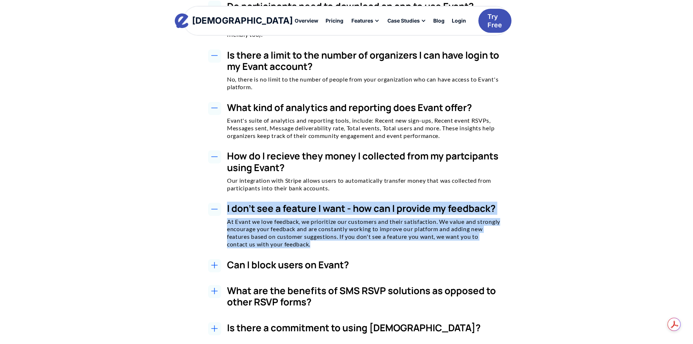
copy div "I don't see a feature I want - how can I provide my feedback? At Evant we love …"
drag, startPoint x: 223, startPoint y: 204, endPoint x: 323, endPoint y: 251, distance: 110.6
click at [323, 251] on div "What types of events can I manage with Evant? With Evant, you can manage a wide…" at bounding box center [346, 163] width 471 height 474
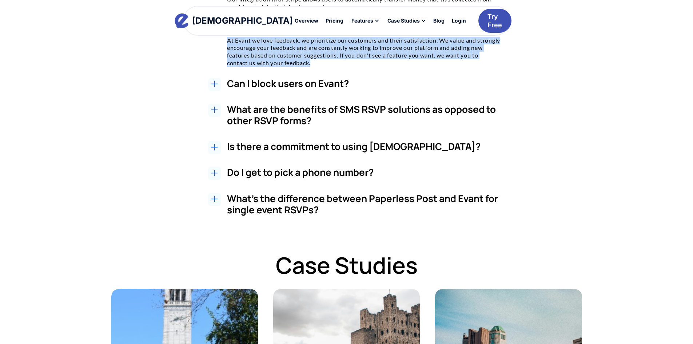
scroll to position [1560, 0]
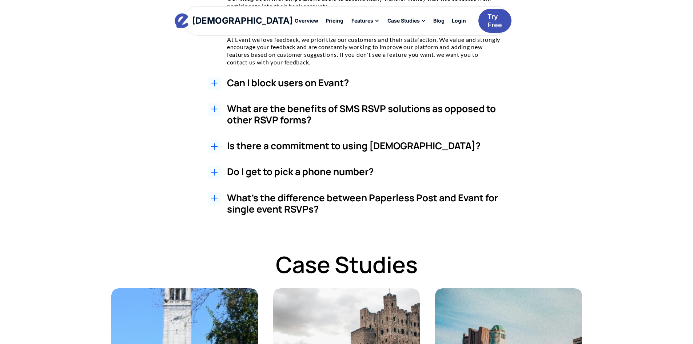
click at [255, 79] on h3 "Can I block users on Evant?" at bounding box center [363, 82] width 273 height 11
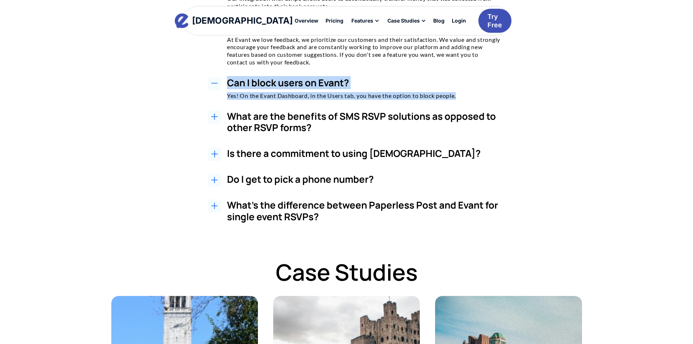
drag, startPoint x: 224, startPoint y: 81, endPoint x: 491, endPoint y: 99, distance: 267.9
click at [491, 99] on div "Can I block users on Evant? Yes! On the Evant Dashboard, in the Users tab, you …" at bounding box center [354, 88] width 455 height 23
copy div "Can I block users on Evant? Yes! On the Evant Dashboard, in the Users tab, you …"
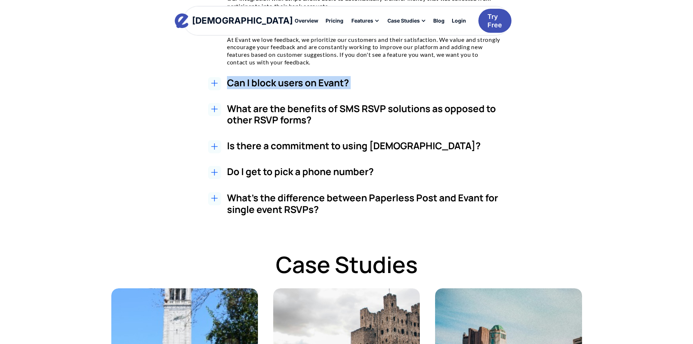
click at [269, 79] on h3 "Can I block users on Evant?" at bounding box center [363, 82] width 273 height 11
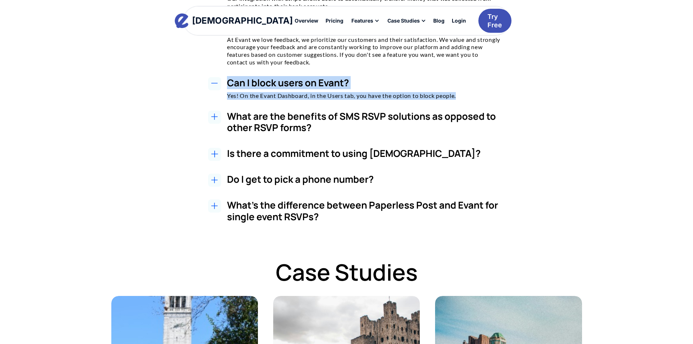
copy div "Can I block users on Evant? Yes! On the Evant Dashboard, in the Users tab, you …"
drag, startPoint x: 223, startPoint y: 78, endPoint x: 405, endPoint y: 69, distance: 182.8
click at [483, 95] on div "Can I block users on Evant? Yes! On the Evant Dashboard, in the Users tab, you …" at bounding box center [354, 88] width 455 height 23
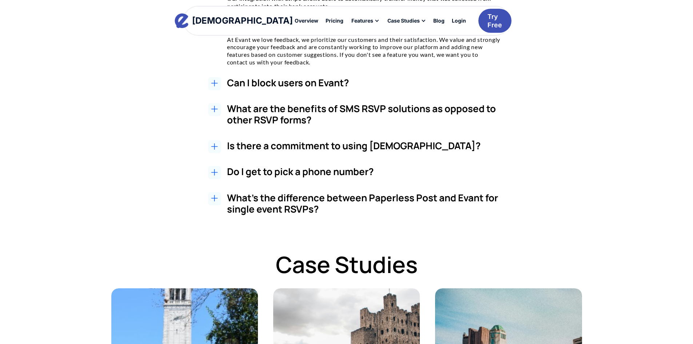
click at [216, 81] on icon at bounding box center [214, 83] width 7 height 7
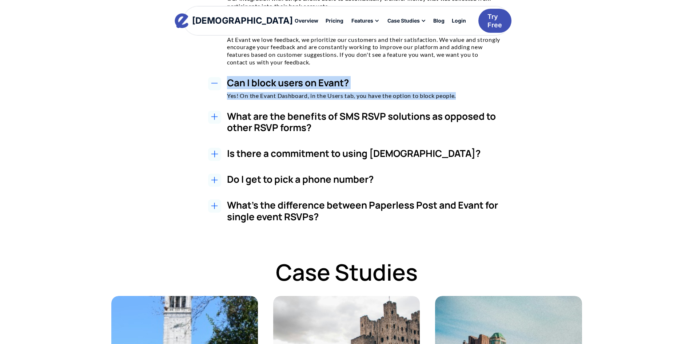
copy div "Can I block users on Evant? Yes! On the Evant Dashboard, in the Users tab, you …"
drag, startPoint x: 224, startPoint y: 82, endPoint x: 425, endPoint y: 86, distance: 200.8
click at [458, 98] on div "Can I block users on Evant? Yes! On the Evant Dashboard, in the Users tab, you …" at bounding box center [354, 88] width 455 height 23
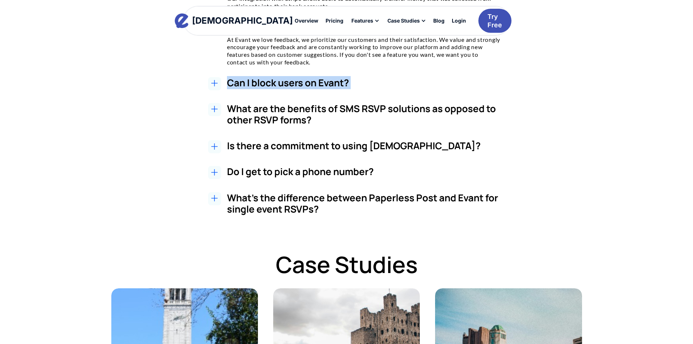
click at [247, 84] on h3 "Can I block users on Evant?" at bounding box center [363, 82] width 273 height 11
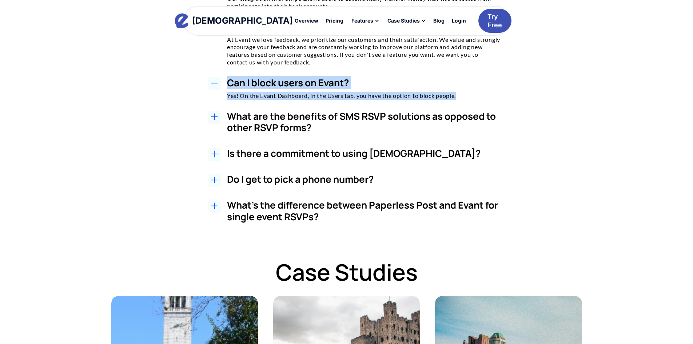
copy div "Can I block users on Evant? Yes! On the Evant Dashboard, in the Users tab, you …"
drag, startPoint x: 223, startPoint y: 80, endPoint x: 458, endPoint y: 97, distance: 236.0
click at [458, 97] on div "Can I block users on Evant? Yes! On the Evant Dashboard, in the Users tab, you …" at bounding box center [354, 88] width 455 height 23
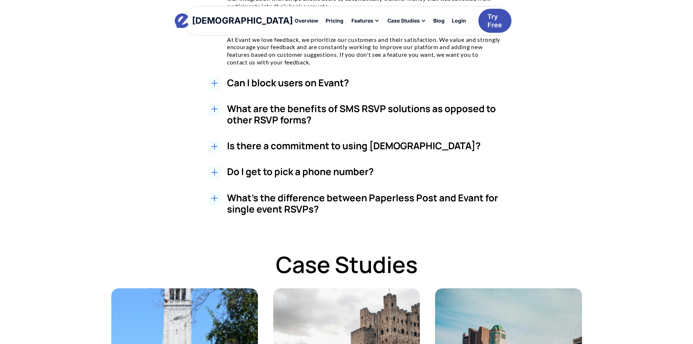
click at [273, 108] on h3 "What are the benefits of SMS RSVP solutions as opposed to other RSVP forms?" at bounding box center [363, 114] width 273 height 23
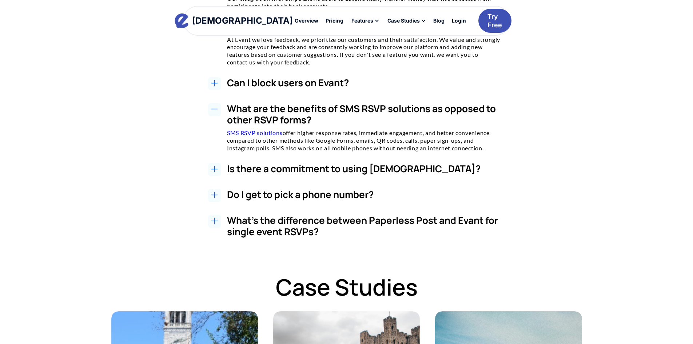
drag, startPoint x: 216, startPoint y: 104, endPoint x: 498, endPoint y: 151, distance: 286.5
click at [498, 151] on div "What are the benefits of SMS RSVP solutions as opposed to other RSVP forms? SMS…" at bounding box center [354, 127] width 455 height 49
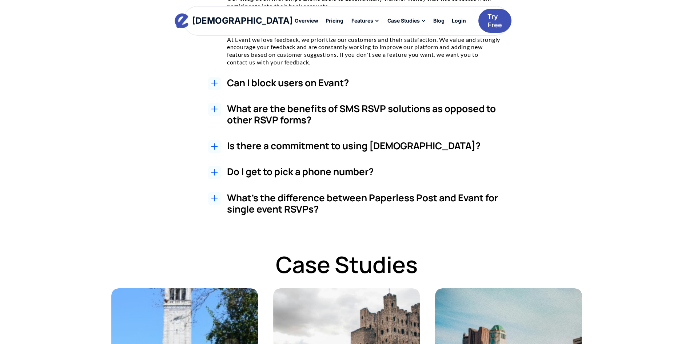
copy div "What are the benefits of SMS RSVP solutions as opposed to other RSVP forms? SMS…"
click at [253, 112] on h3 "What are the benefits of SMS RSVP solutions as opposed to other RSVP forms?" at bounding box center [363, 114] width 273 height 23
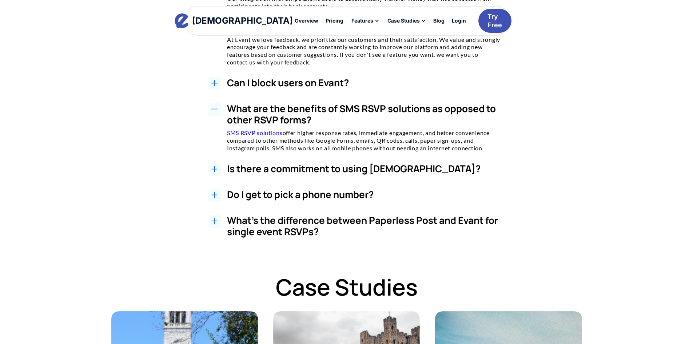
click at [286, 171] on h3 "Is there a commitment to using [DEMOGRAPHIC_DATA]?" at bounding box center [363, 168] width 273 height 11
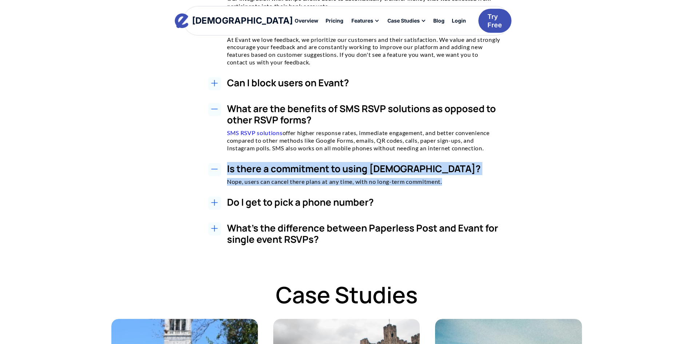
drag, startPoint x: 241, startPoint y: 168, endPoint x: 456, endPoint y: 180, distance: 216.0
click at [456, 180] on div "Is there a commitment to using [DEMOGRAPHIC_DATA]? Nope, users can cancel there…" at bounding box center [354, 174] width 455 height 23
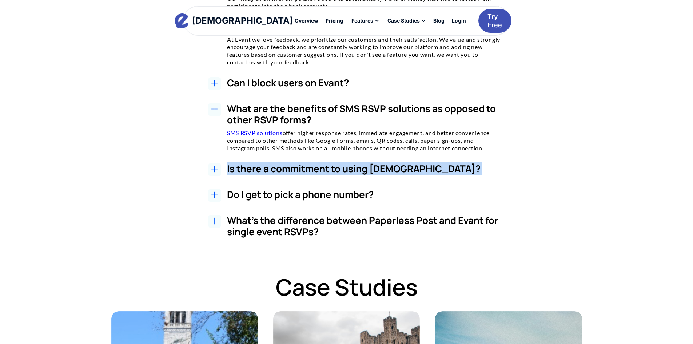
click at [315, 167] on h3 "Is there a commitment to using [DEMOGRAPHIC_DATA]?" at bounding box center [363, 168] width 273 height 11
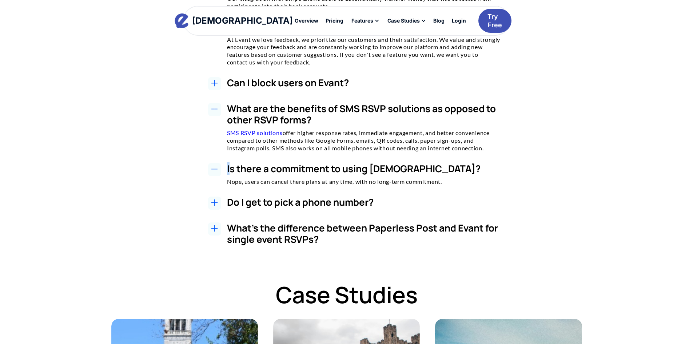
drag, startPoint x: 229, startPoint y: 164, endPoint x: 221, endPoint y: 164, distance: 8.0
click at [221, 164] on div "Is there a commitment to using [DEMOGRAPHIC_DATA]? Nope, users can cancel there…" at bounding box center [354, 174] width 455 height 23
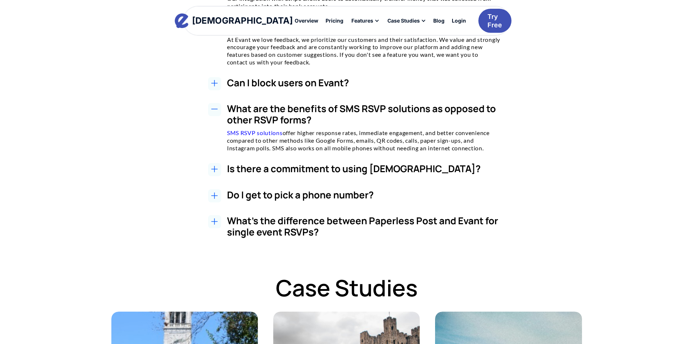
click at [223, 164] on div "Is there a commitment to using [DEMOGRAPHIC_DATA]? Nope, users can cancel there…" at bounding box center [354, 171] width 455 height 16
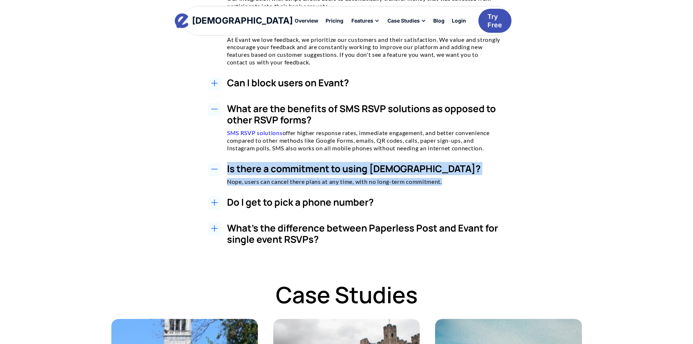
drag, startPoint x: 227, startPoint y: 164, endPoint x: 452, endPoint y: 182, distance: 225.9
click at [452, 182] on div "Is there a commitment to using [DEMOGRAPHIC_DATA]? Nope, users can cancel there…" at bounding box center [363, 174] width 273 height 23
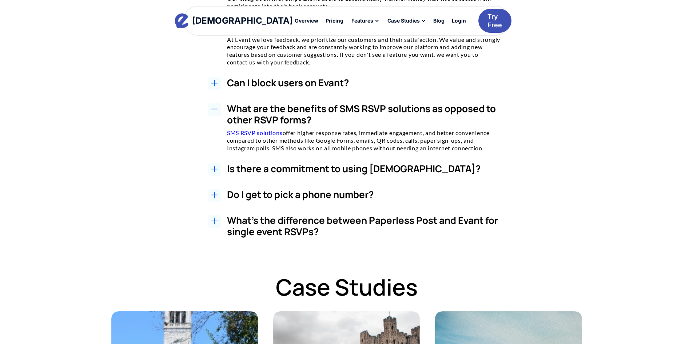
click at [213, 168] on icon at bounding box center [214, 168] width 7 height 7
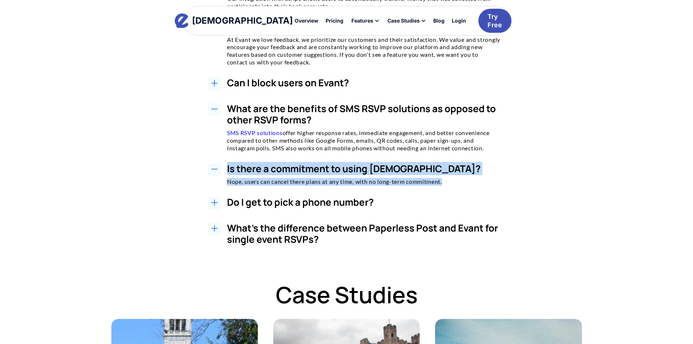
drag, startPoint x: 224, startPoint y: 167, endPoint x: 445, endPoint y: 183, distance: 221.3
click at [445, 183] on div "Is there a commitment to using [DEMOGRAPHIC_DATA]? Nope, users can cancel there…" at bounding box center [354, 174] width 455 height 23
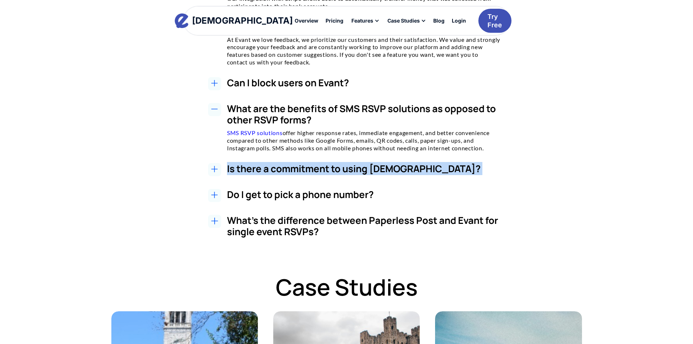
click at [286, 175] on div "Is there a commitment to using [DEMOGRAPHIC_DATA]? Nope, users can cancel there…" at bounding box center [363, 170] width 273 height 15
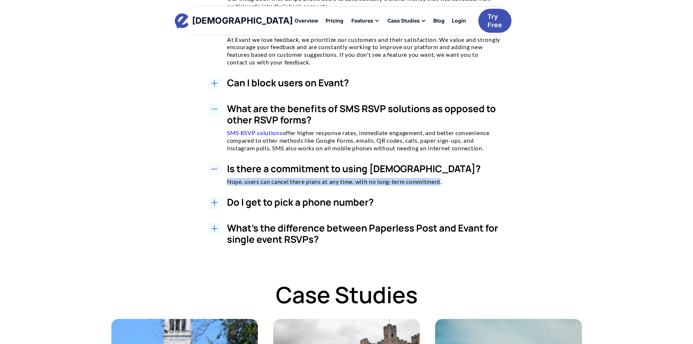
drag, startPoint x: 224, startPoint y: 180, endPoint x: 443, endPoint y: 179, distance: 218.6
click at [443, 179] on div "Is there a commitment to using [DEMOGRAPHIC_DATA]? Nope, users can cancel there…" at bounding box center [354, 174] width 455 height 23
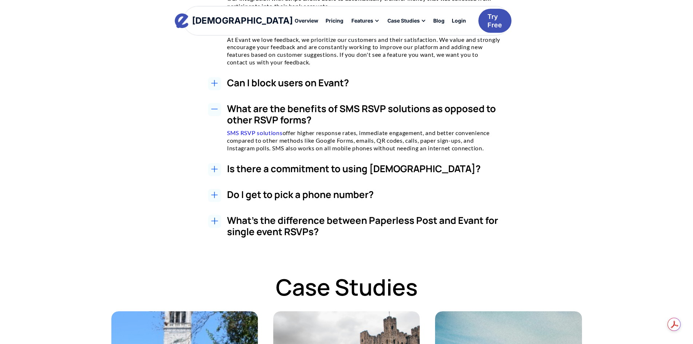
click at [259, 190] on h3 "Do I get to pick a phone number?" at bounding box center [363, 194] width 273 height 11
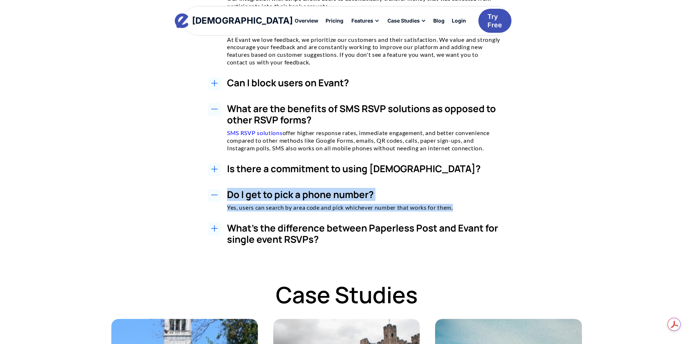
drag, startPoint x: 226, startPoint y: 192, endPoint x: 465, endPoint y: 208, distance: 239.8
click at [465, 208] on div "Do I get to pick a phone number? Yes, users can search by area code and pick wh…" at bounding box center [354, 200] width 455 height 23
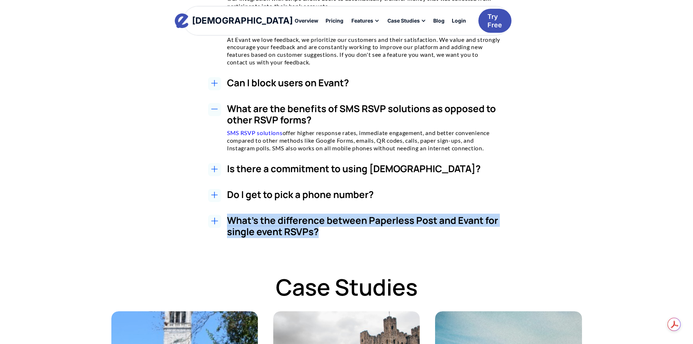
drag, startPoint x: 222, startPoint y: 217, endPoint x: 371, endPoint y: 265, distance: 157.1
click at [237, 221] on h3 "What's the difference between Paperless Post and Evant for single event RSVPs?" at bounding box center [363, 226] width 273 height 23
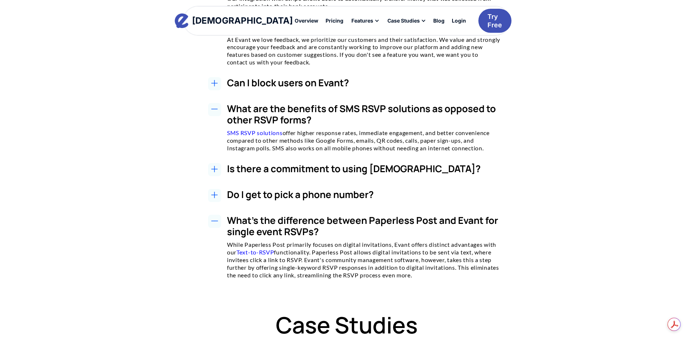
drag, startPoint x: 226, startPoint y: 217, endPoint x: 453, endPoint y: 264, distance: 231.7
click at [456, 272] on div "What's the difference between Paperless Post and Evant for single event RSVPs? …" at bounding box center [354, 247] width 455 height 64
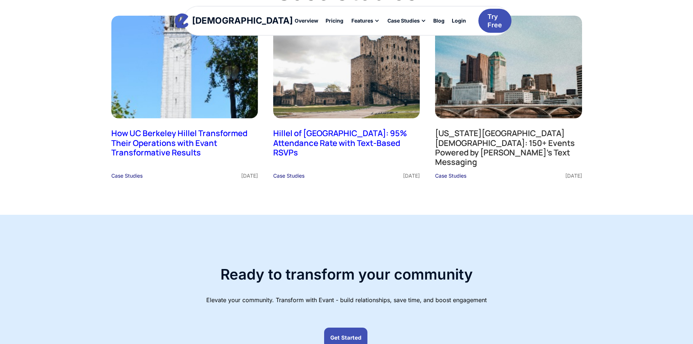
scroll to position [1924, 0]
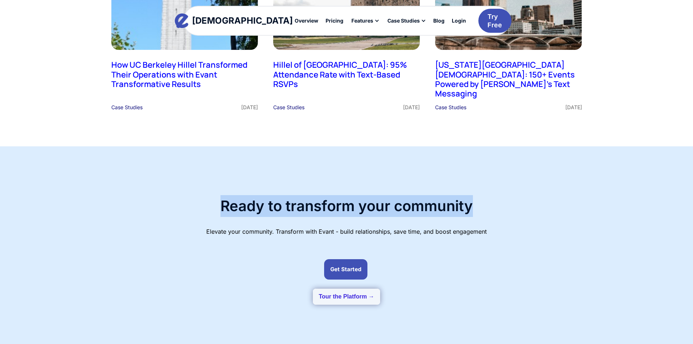
drag, startPoint x: 417, startPoint y: 193, endPoint x: 114, endPoint y: 47, distance: 336.7
click at [217, 193] on div "Ready to transform your community Elevate your community. Transform with Evant …" at bounding box center [346, 250] width 471 height 156
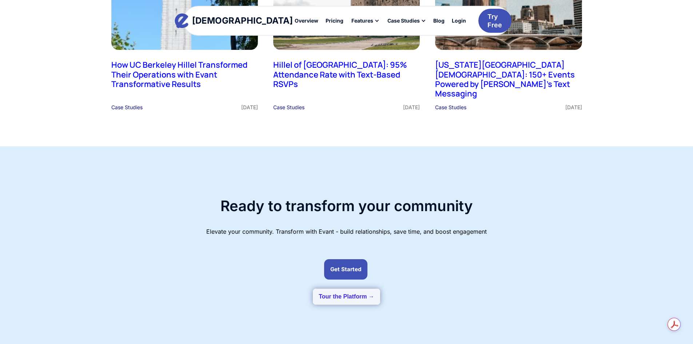
click at [413, 228] on p "Elevate your community. Transform with Evant - build relationships, save time, …" at bounding box center [346, 234] width 280 height 12
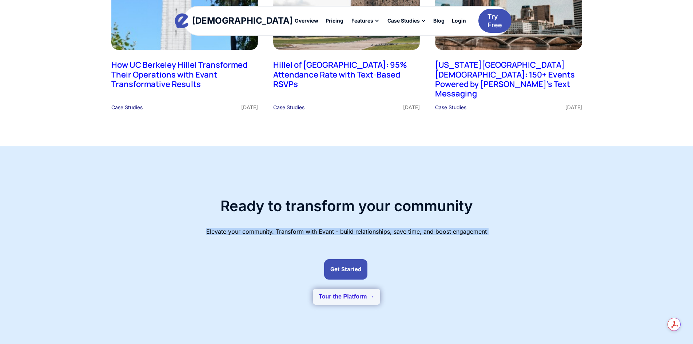
click at [413, 228] on p "Elevate your community. Transform with Evant - build relationships, save time, …" at bounding box center [346, 234] width 280 height 12
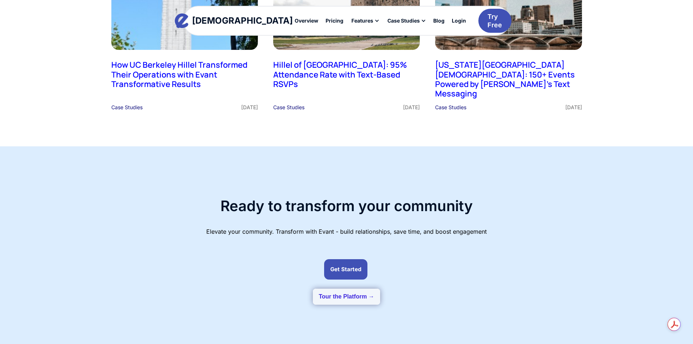
click at [526, 260] on div "Ready to transform your community Elevate your community. Transform with Evant …" at bounding box center [346, 250] width 471 height 156
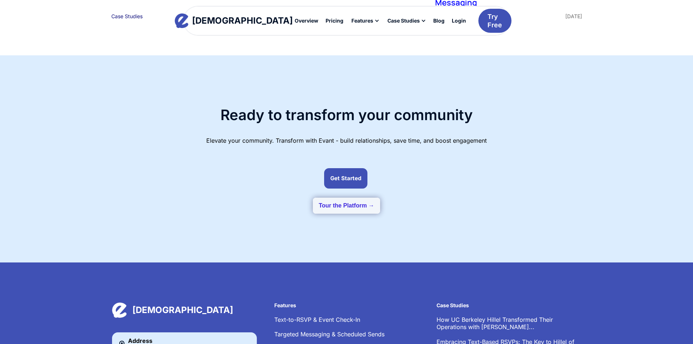
scroll to position [2075, 0]
